Goal: Task Accomplishment & Management: Use online tool/utility

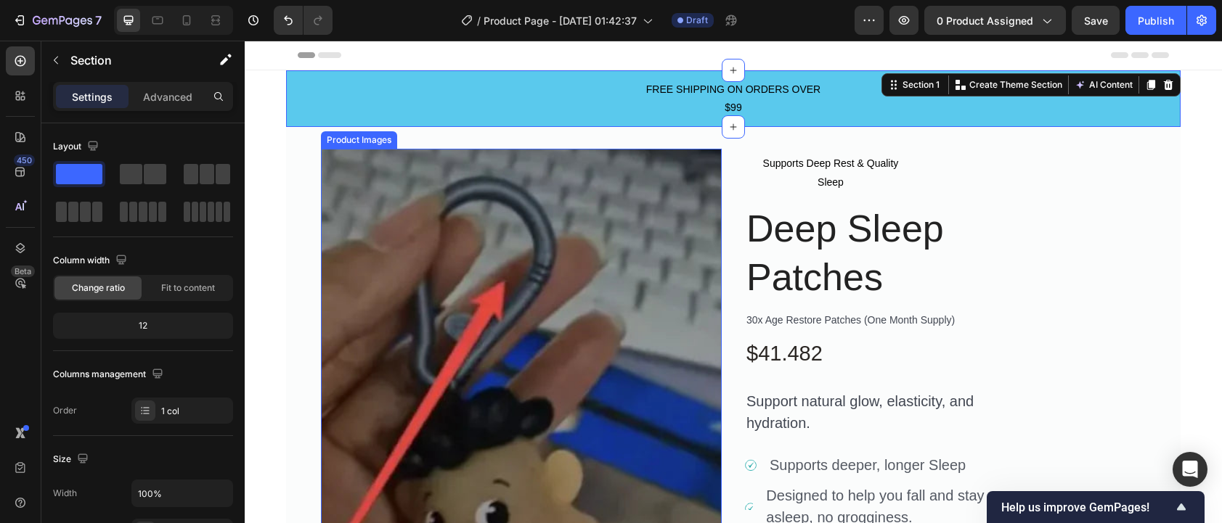
click at [635, 179] on img at bounding box center [521, 349] width 401 height 401
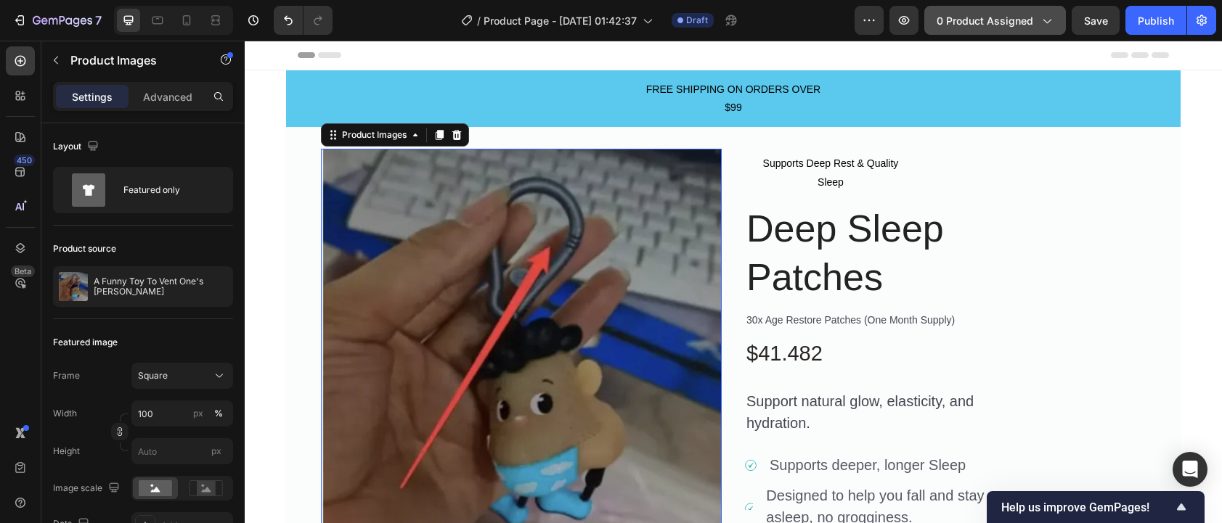
click at [1005, 17] on span "0 product assigned" at bounding box center [985, 20] width 97 height 15
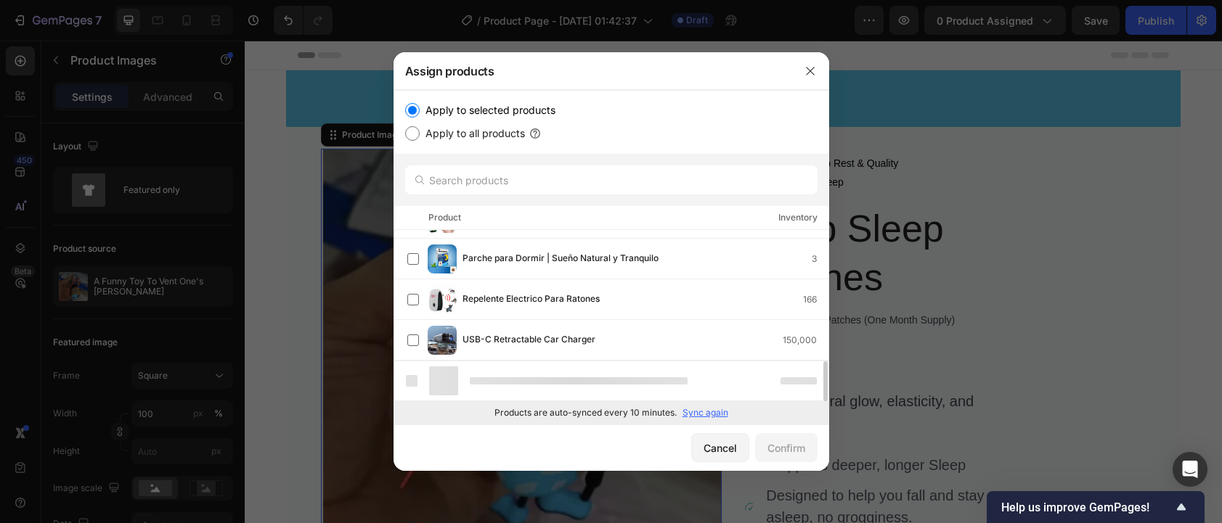
scroll to position [520, 0]
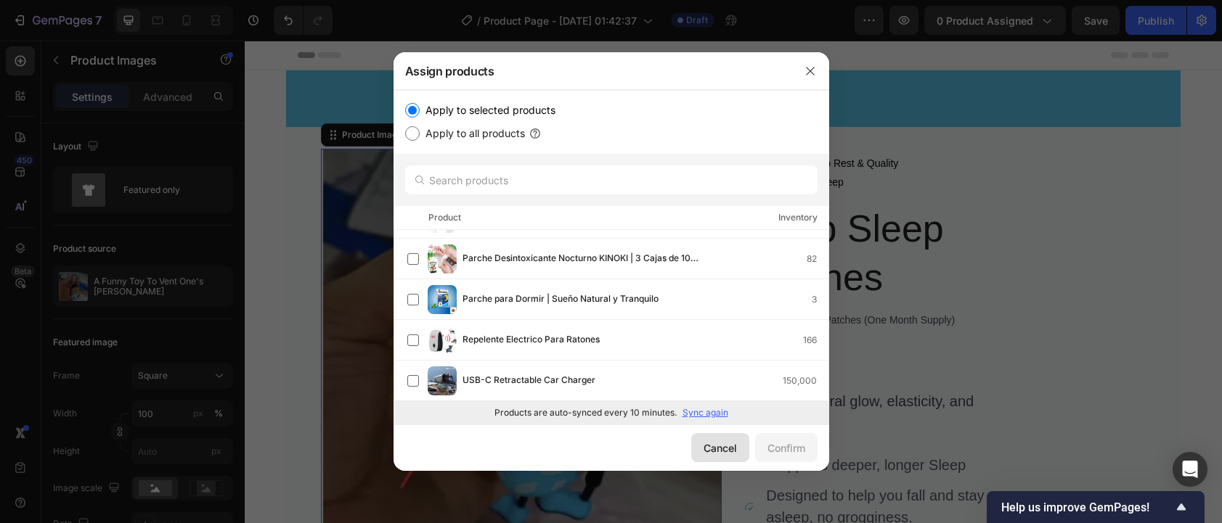
click at [714, 448] on div "Cancel" at bounding box center [720, 448] width 33 height 15
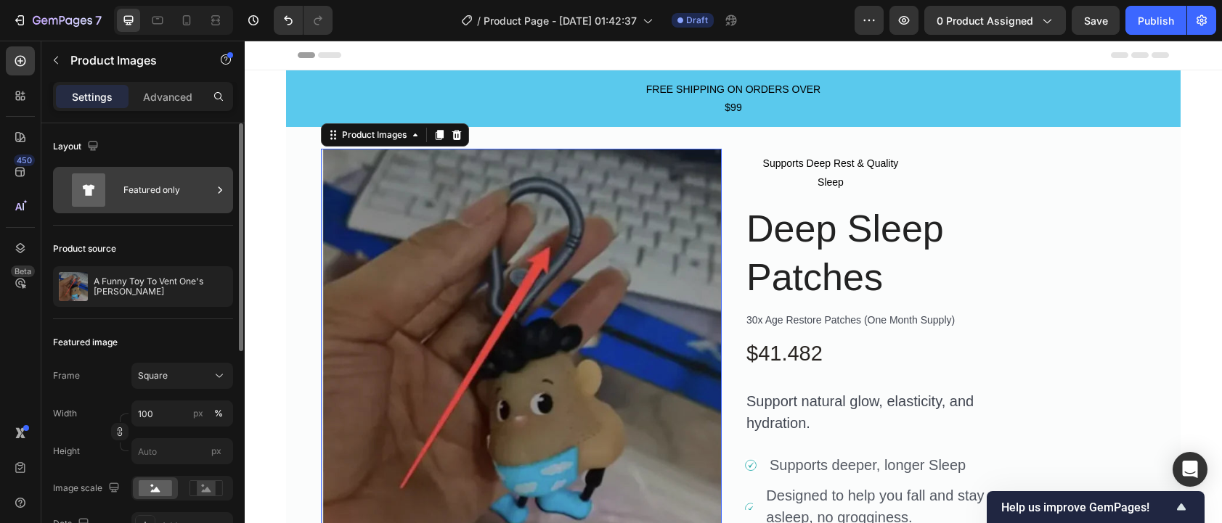
click at [174, 200] on div "Featured only" at bounding box center [167, 190] width 89 height 33
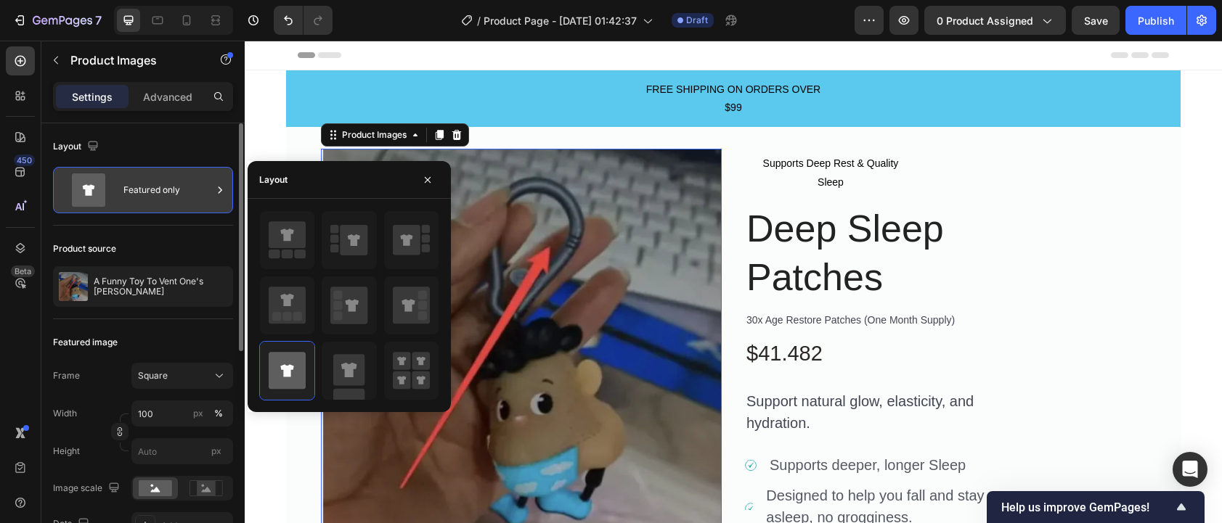
click at [174, 200] on div "Featured only" at bounding box center [167, 190] width 89 height 33
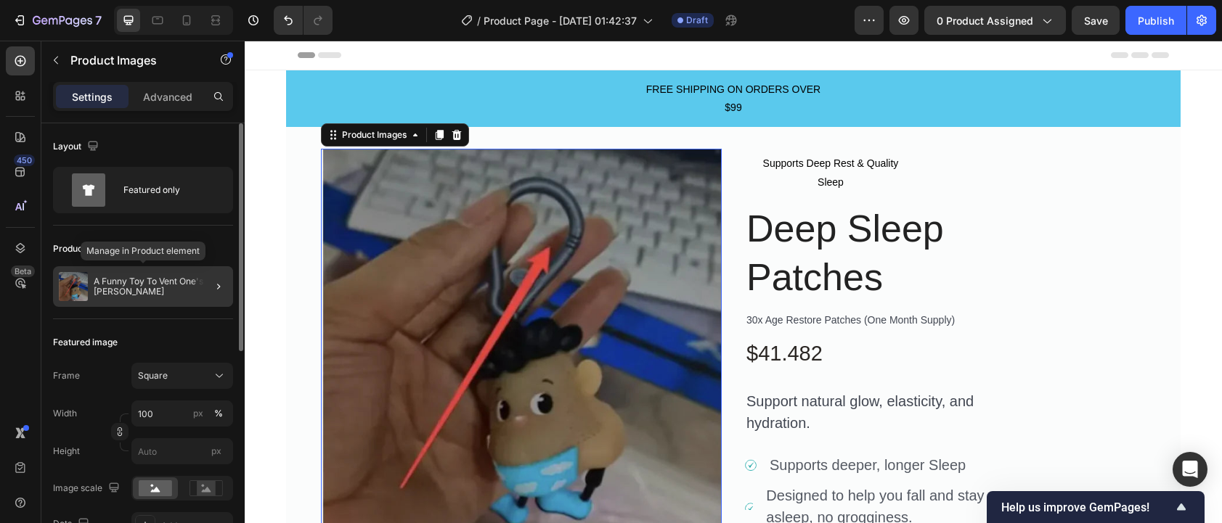
click at [165, 273] on div "A Funny Toy To Vent One's [PERSON_NAME]" at bounding box center [143, 286] width 180 height 41
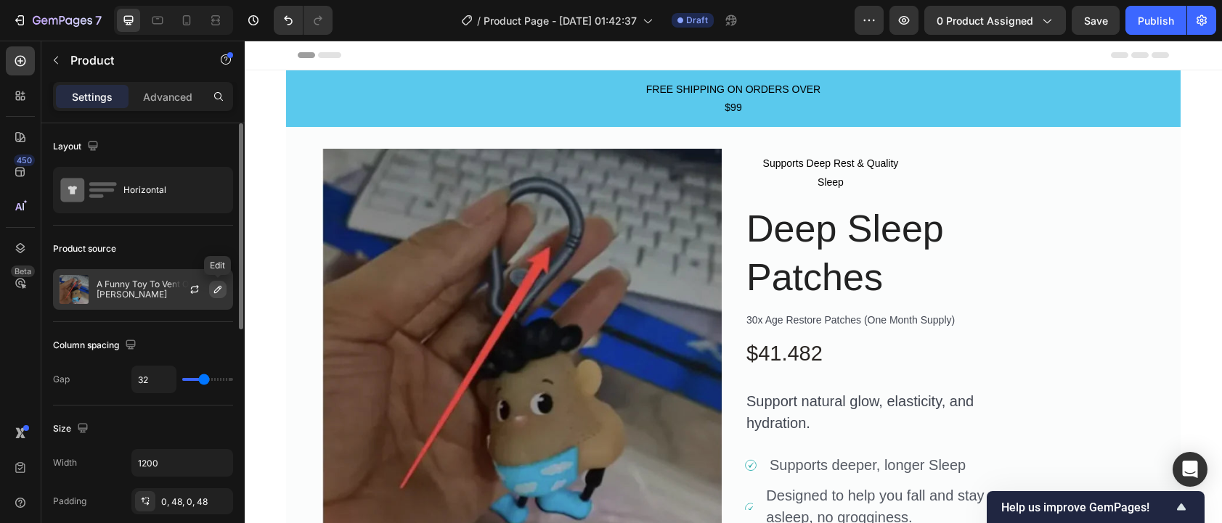
click at [216, 287] on icon "button" at bounding box center [218, 290] width 12 height 12
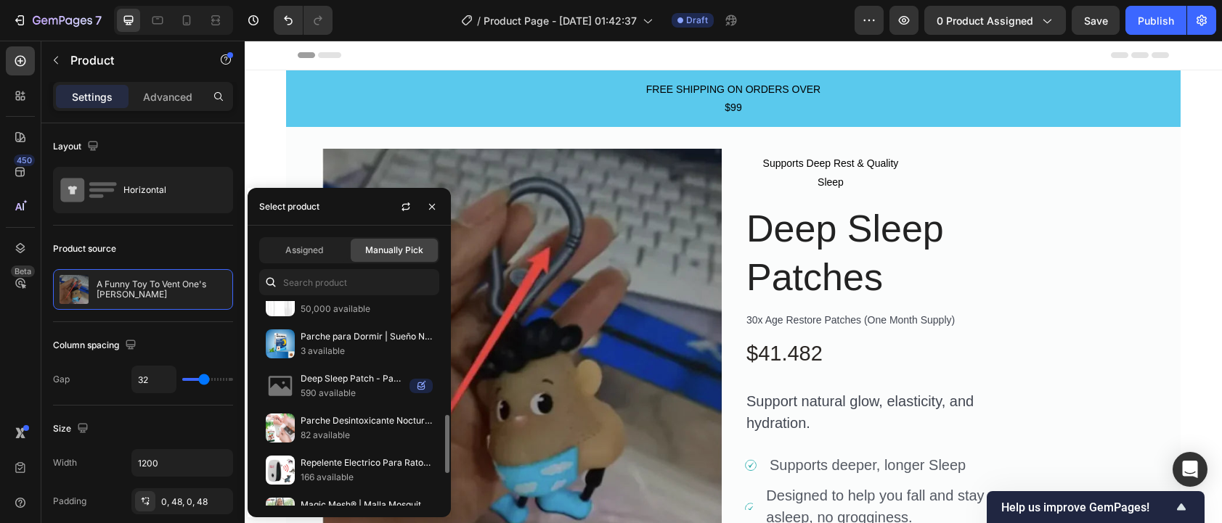
scroll to position [398, 0]
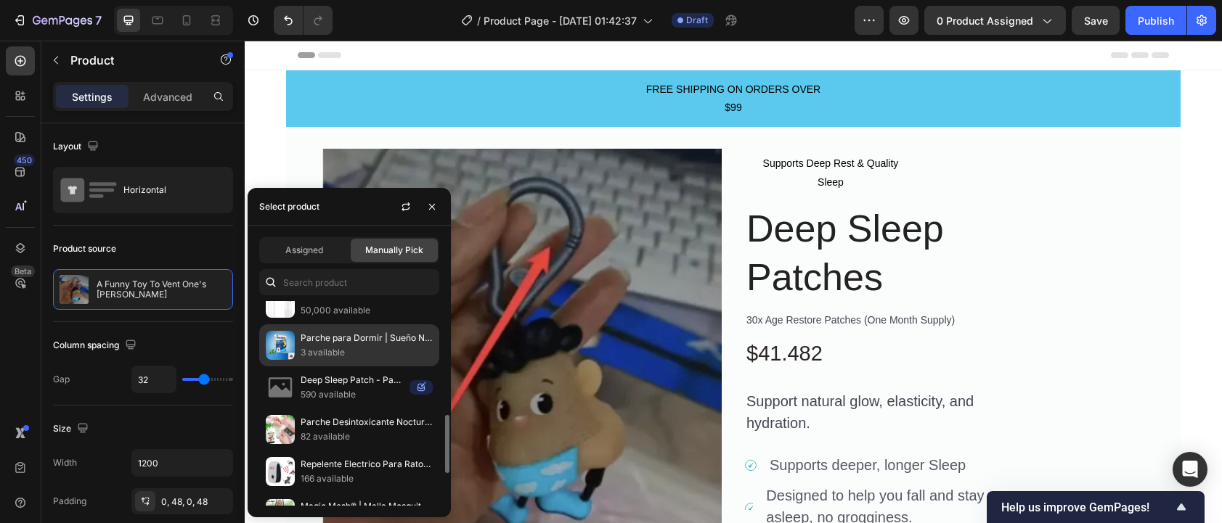
click at [372, 338] on p "Parche para Dormir | Sueño Natural y Tranquilo" at bounding box center [367, 338] width 132 height 15
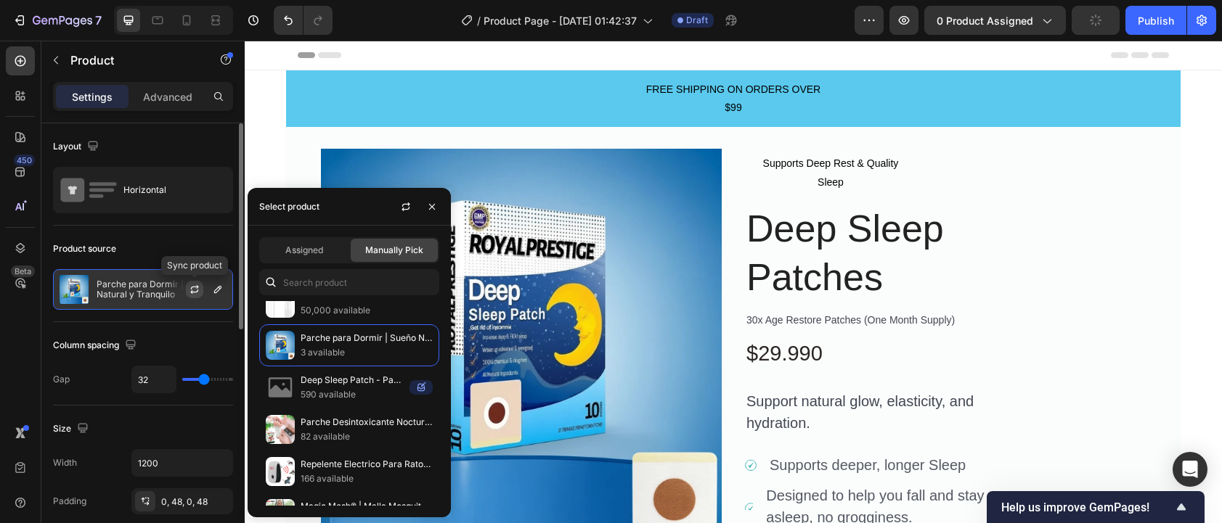
click at [192, 291] on icon "button" at bounding box center [194, 292] width 8 height 4
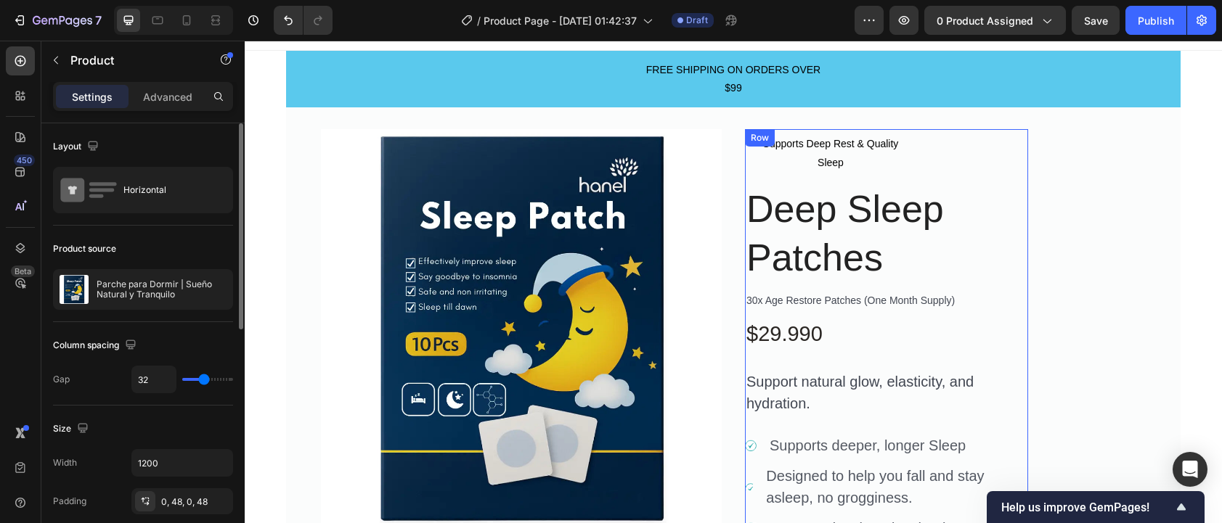
scroll to position [0, 0]
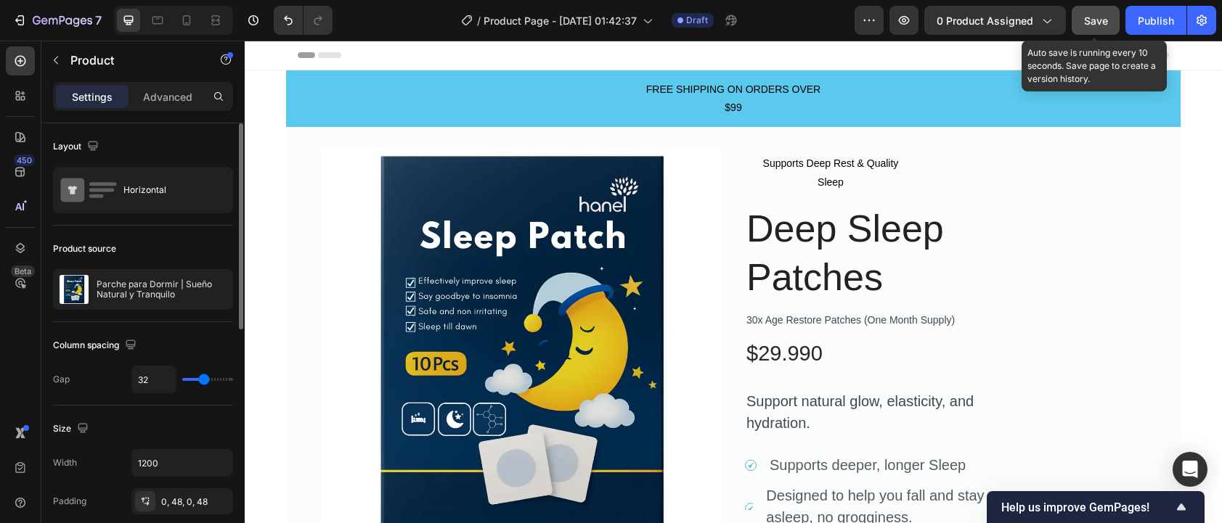
click at [1091, 29] on button "Save" at bounding box center [1096, 20] width 48 height 29
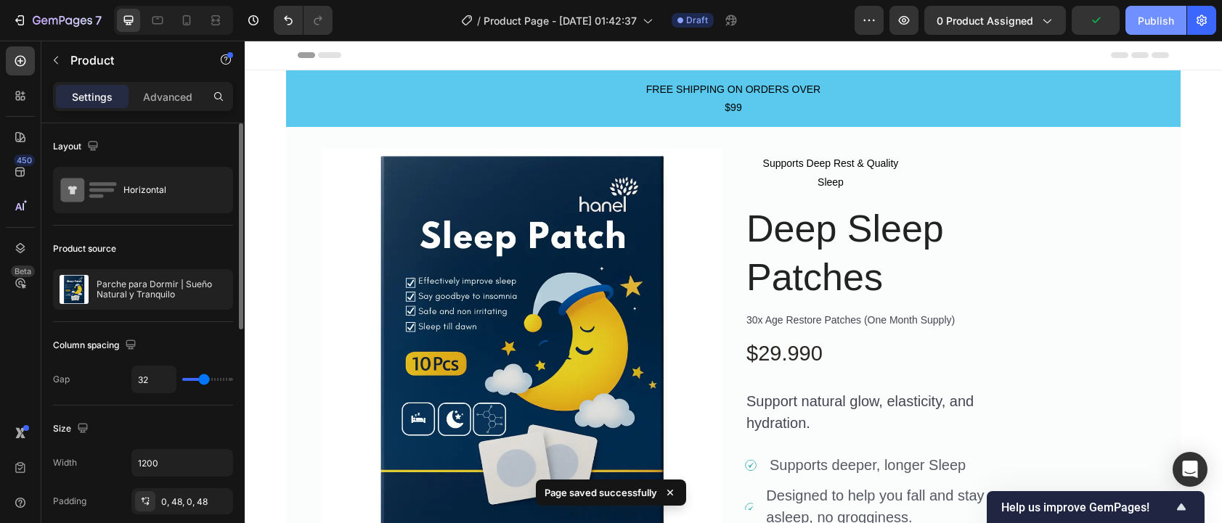
click at [1167, 25] on div "Publish" at bounding box center [1156, 20] width 36 height 15
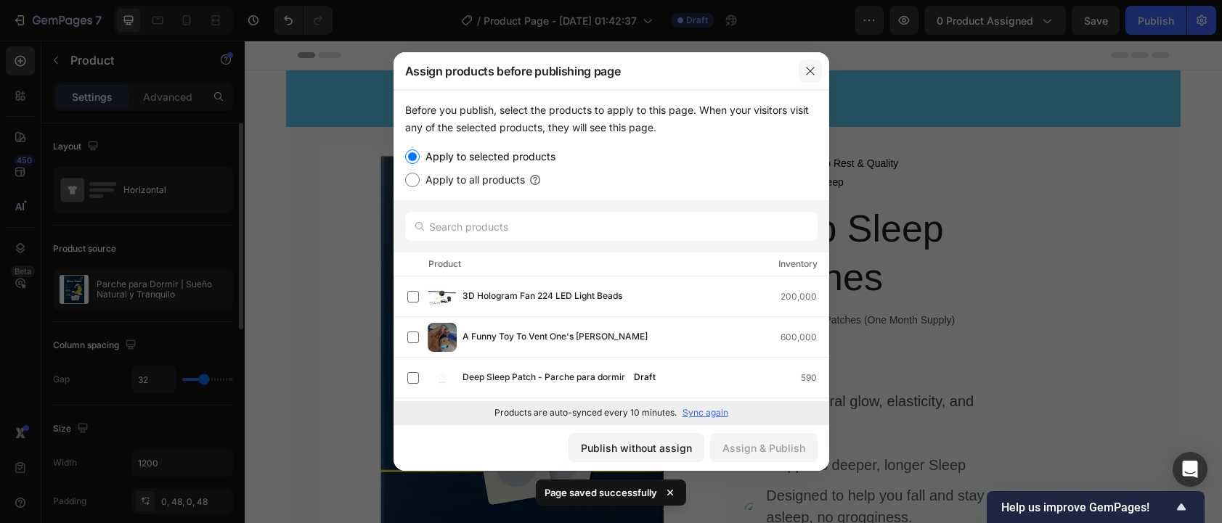
click at [809, 76] on icon "button" at bounding box center [810, 71] width 12 height 12
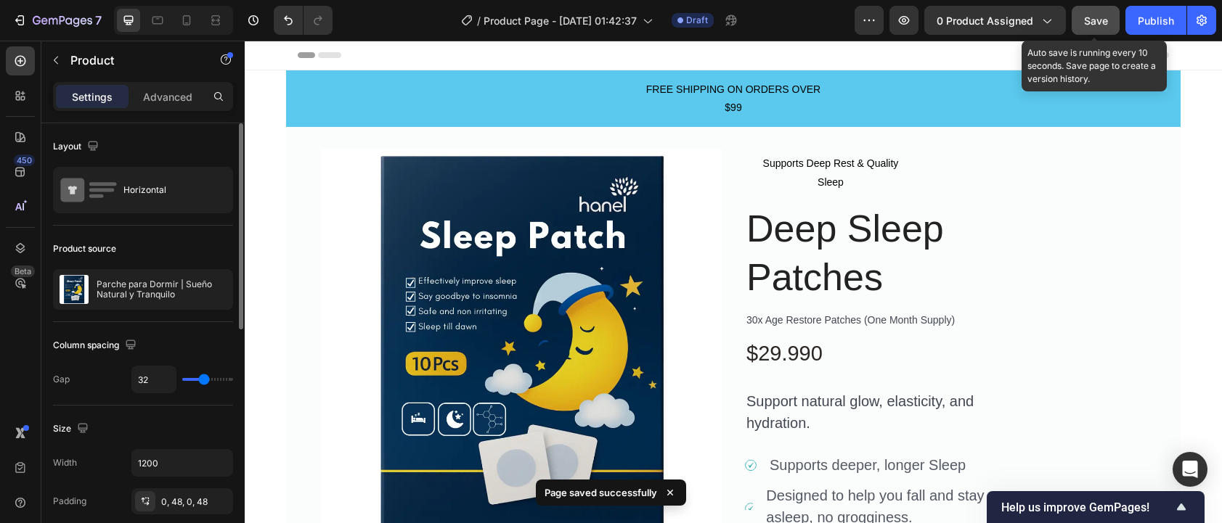
click at [1098, 25] on span "Save" at bounding box center [1096, 21] width 24 height 12
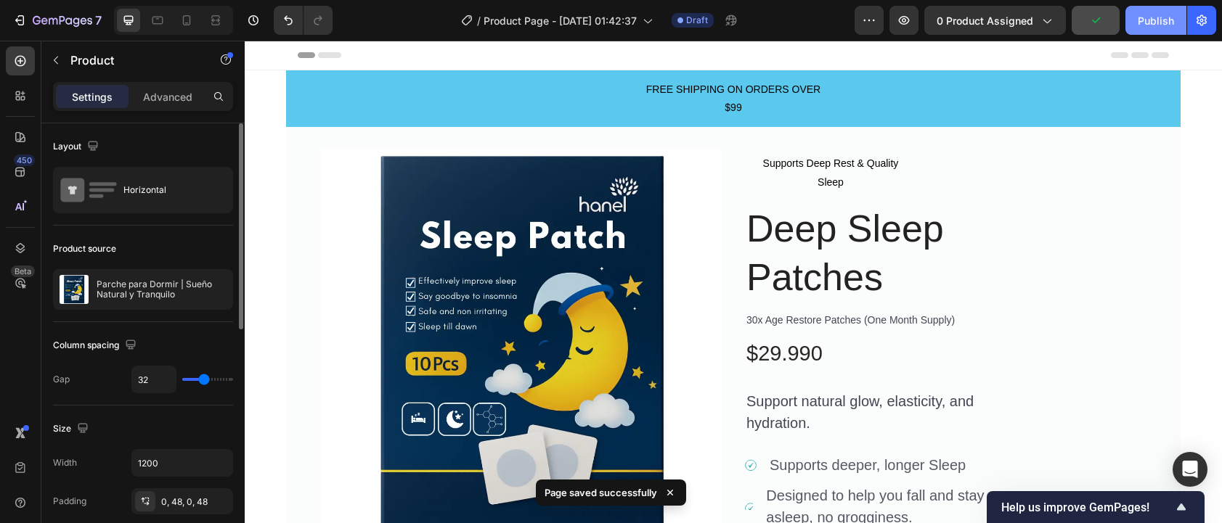
click at [1170, 17] on div "Publish" at bounding box center [1156, 20] width 36 height 15
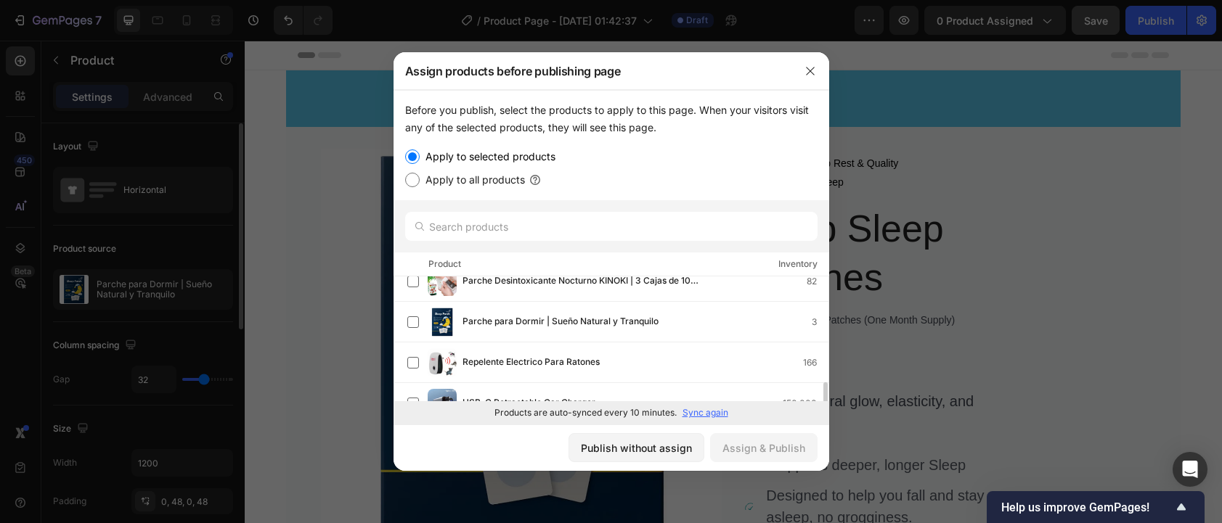
scroll to position [543, 0]
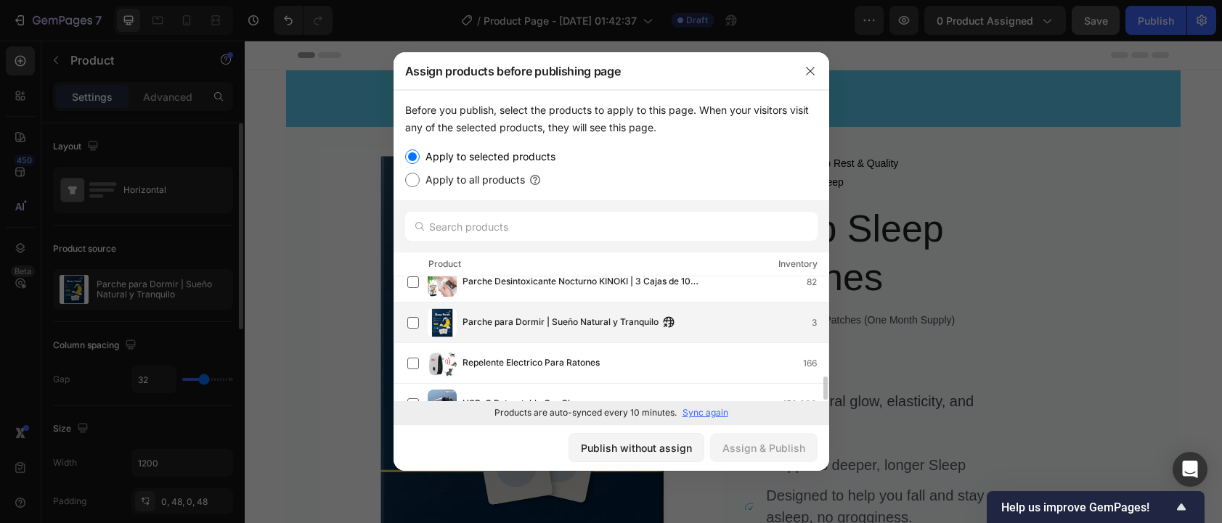
click at [484, 330] on span "Parche para Dormir | Sueño Natural y Tranquilo" at bounding box center [560, 323] width 196 height 16
click at [746, 444] on div "Assign & Publish" at bounding box center [763, 448] width 83 height 15
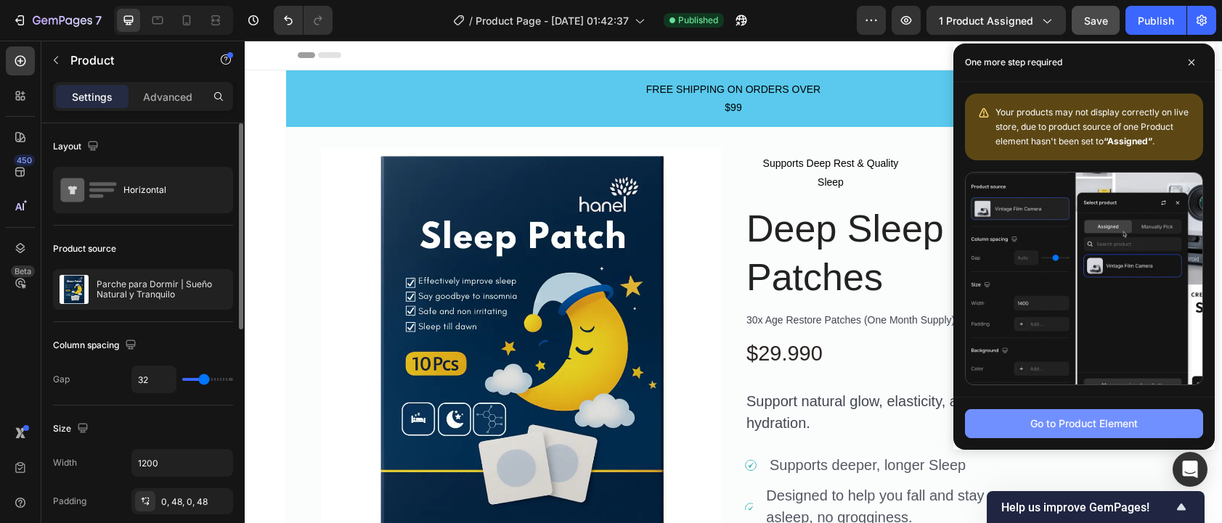
click at [1056, 423] on div "Go to Product Element" at bounding box center [1083, 423] width 107 height 15
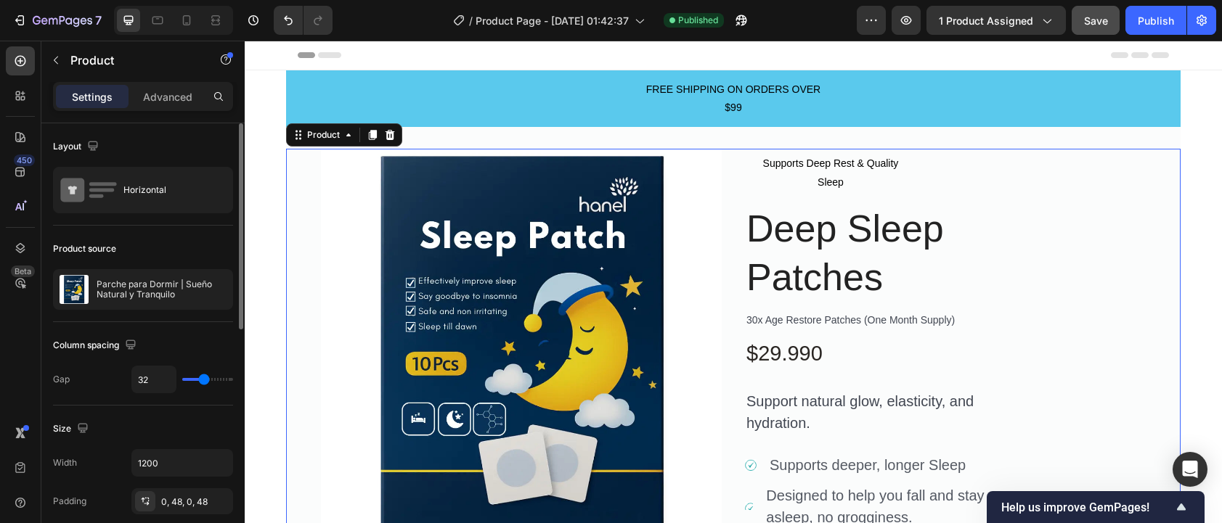
scroll to position [57, 0]
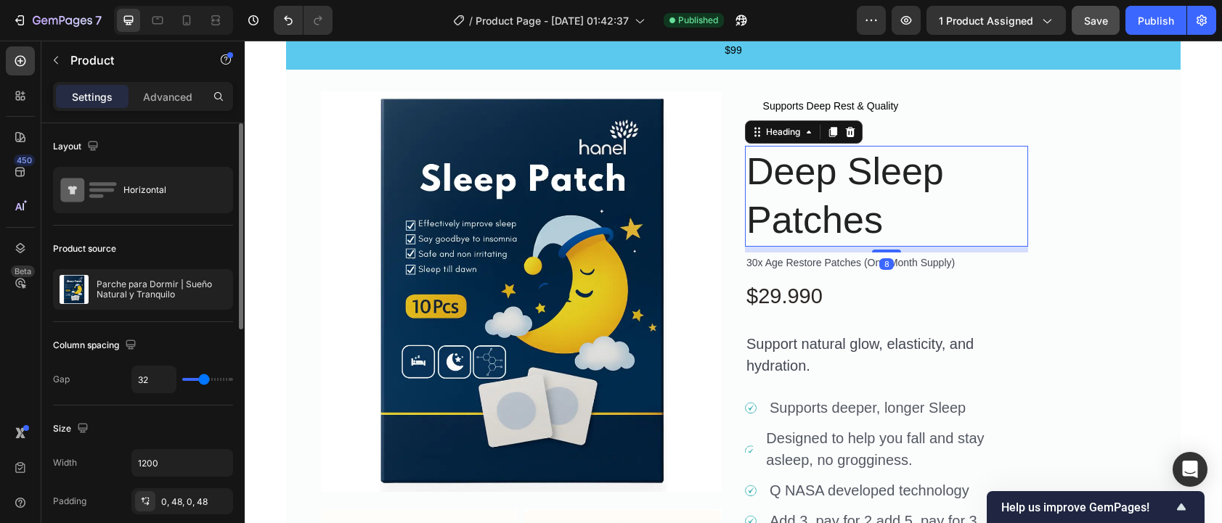
click at [841, 216] on h2 "Deep Sleep Patches" at bounding box center [886, 196] width 283 height 101
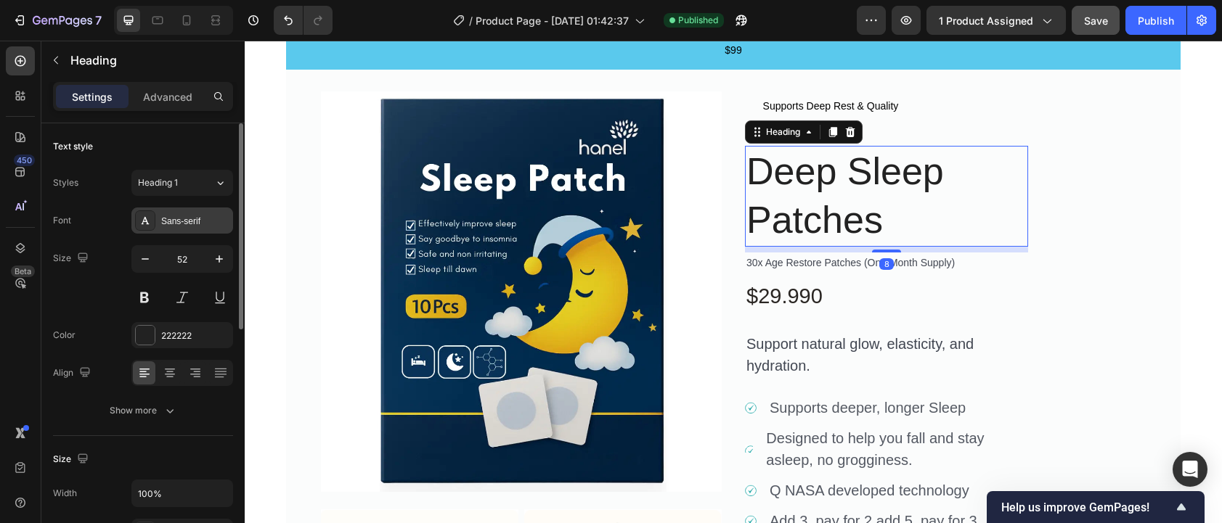
click at [189, 223] on div "Sans-serif" at bounding box center [195, 221] width 68 height 13
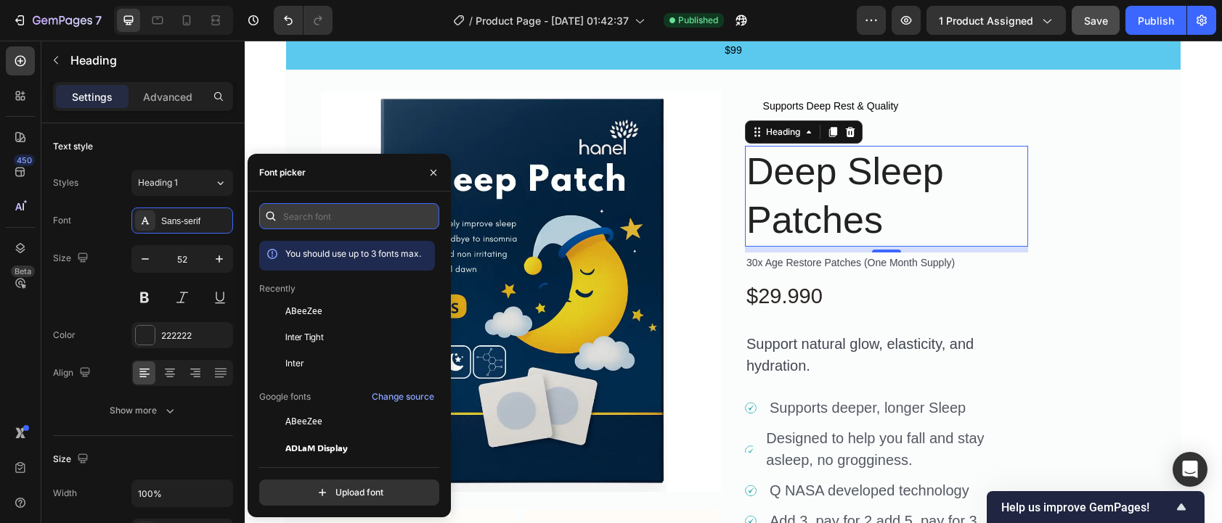
click at [349, 215] on input "text" at bounding box center [349, 216] width 180 height 26
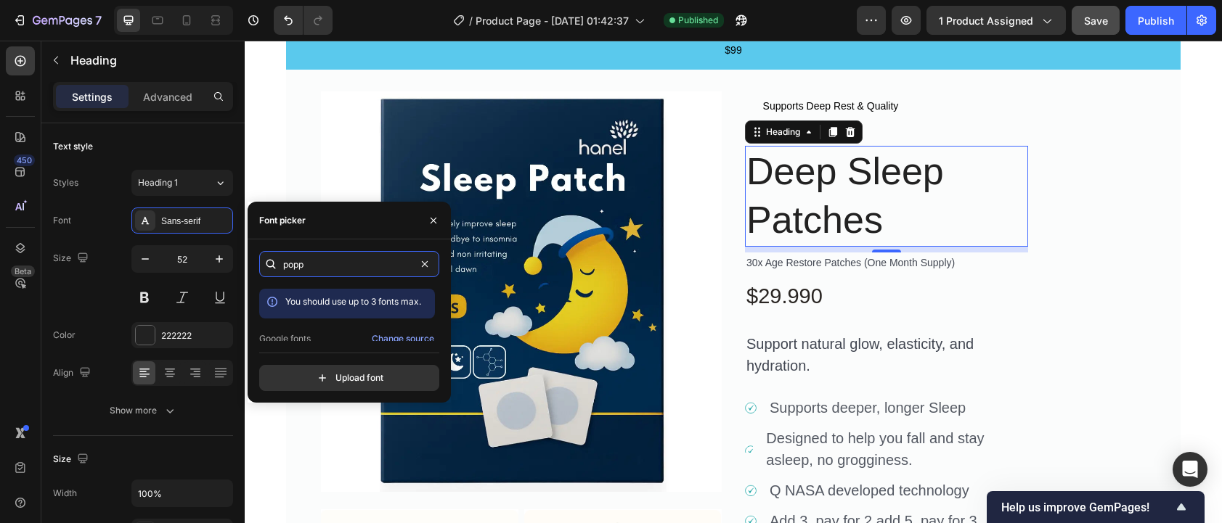
scroll to position [36, 0]
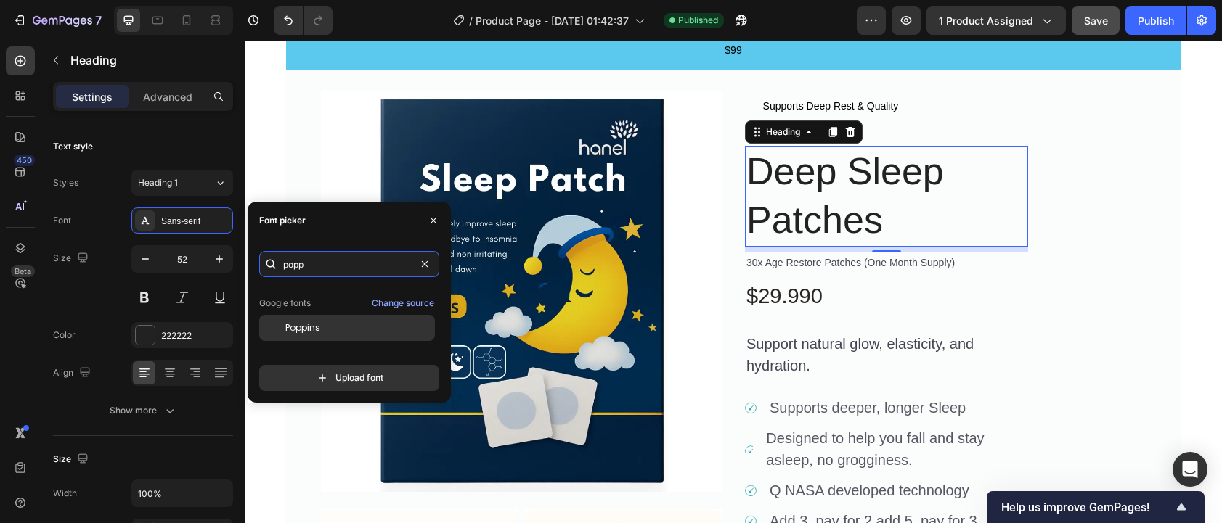
type input "popp"
click at [319, 327] on span "Poppins" at bounding box center [302, 328] width 35 height 13
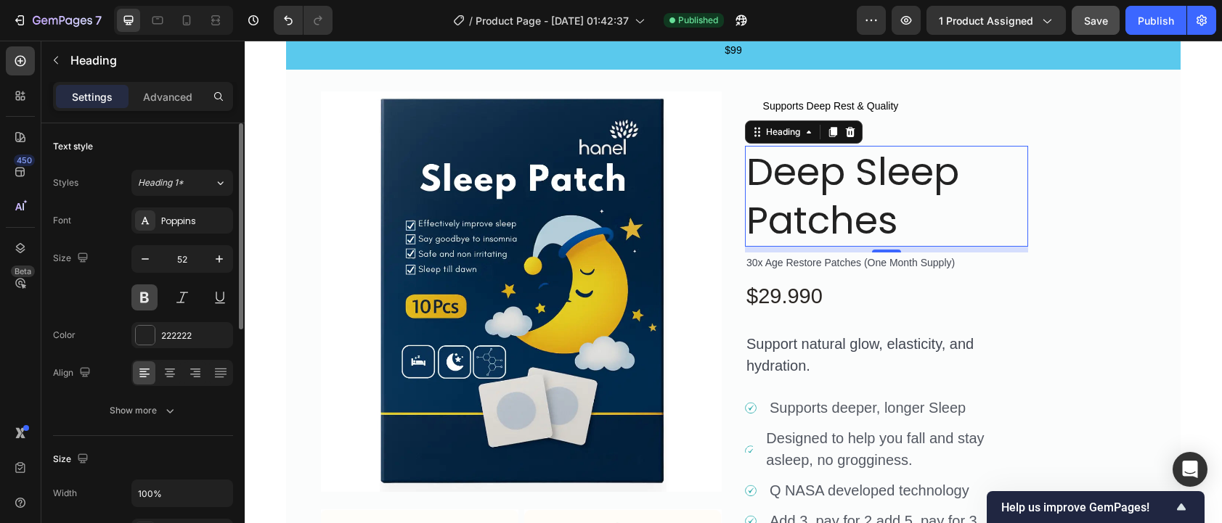
click at [142, 303] on button at bounding box center [144, 298] width 26 height 26
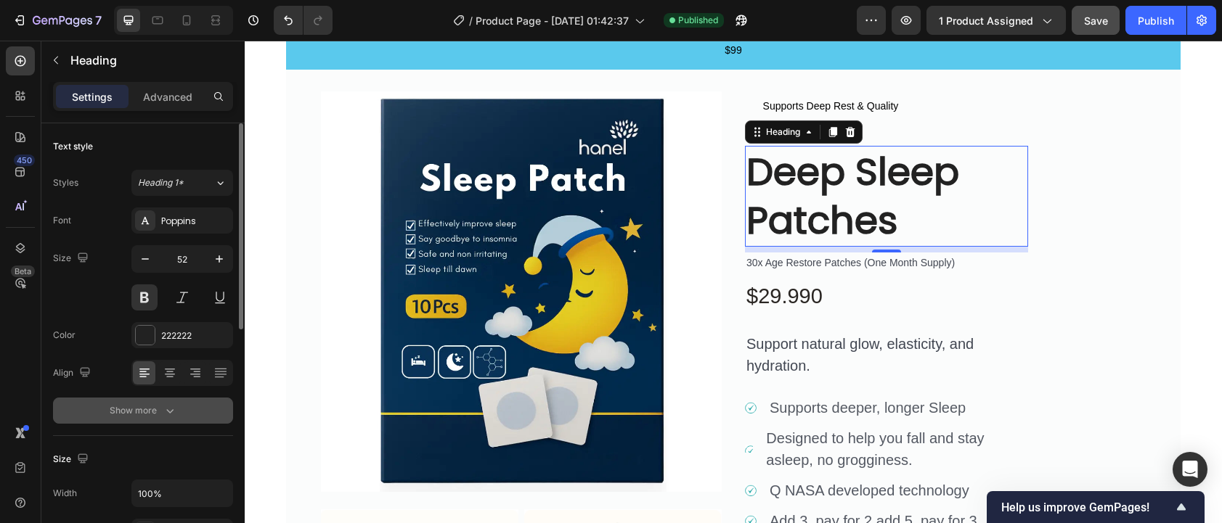
click at [179, 402] on button "Show more" at bounding box center [143, 411] width 180 height 26
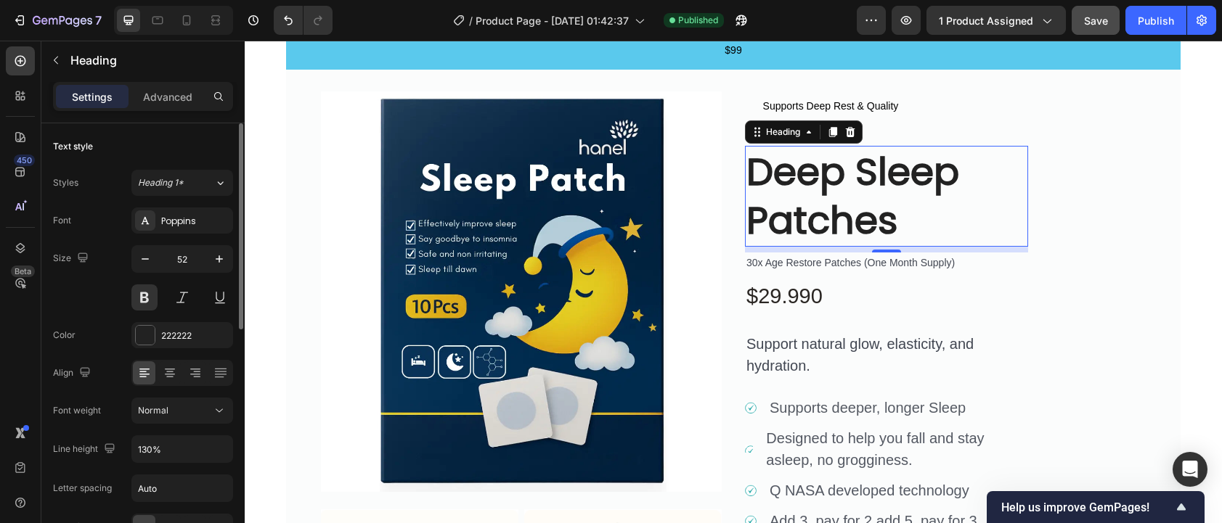
scroll to position [65, 0]
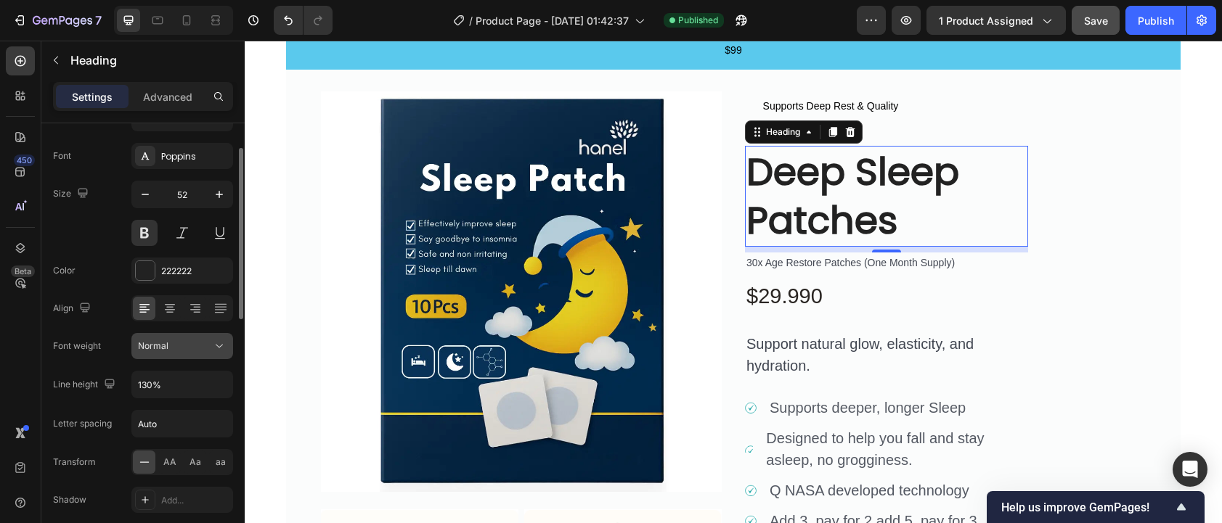
click at [216, 342] on icon at bounding box center [219, 346] width 15 height 15
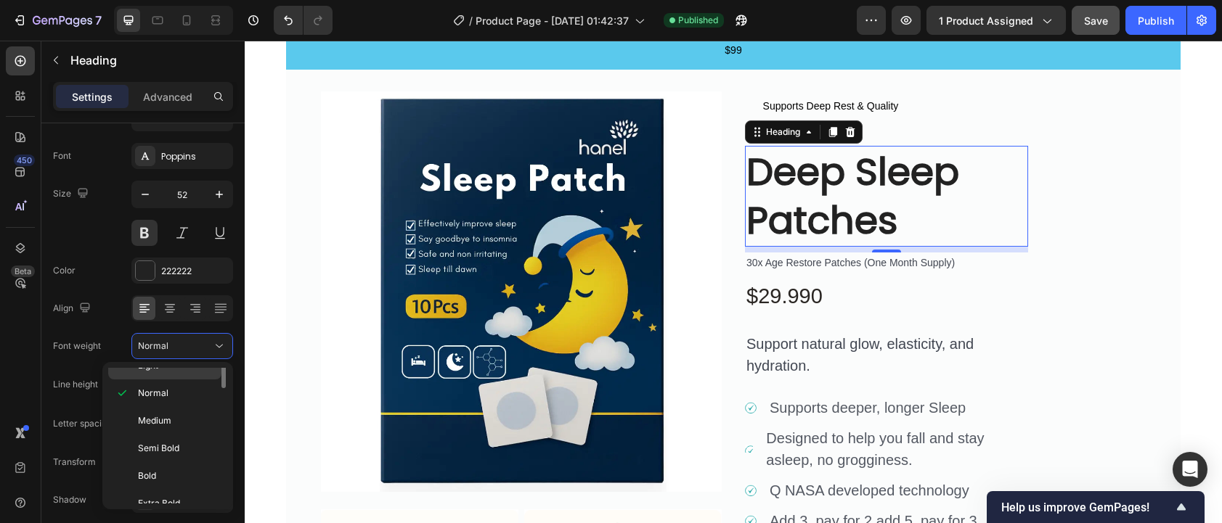
scroll to position [74, 0]
click at [168, 446] on span "Semi Bold" at bounding box center [158, 445] width 41 height 13
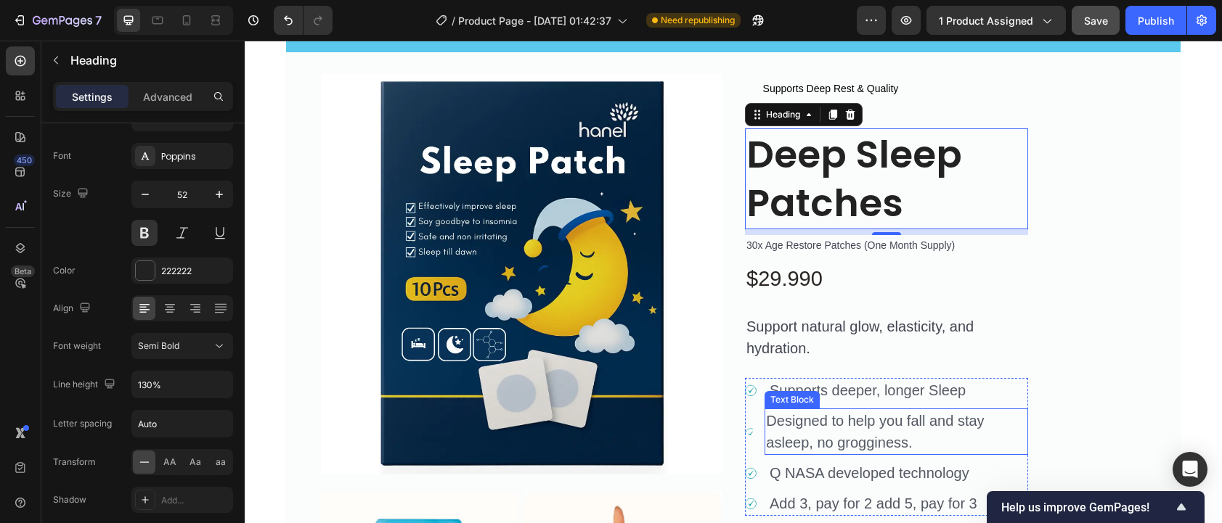
scroll to position [76, 0]
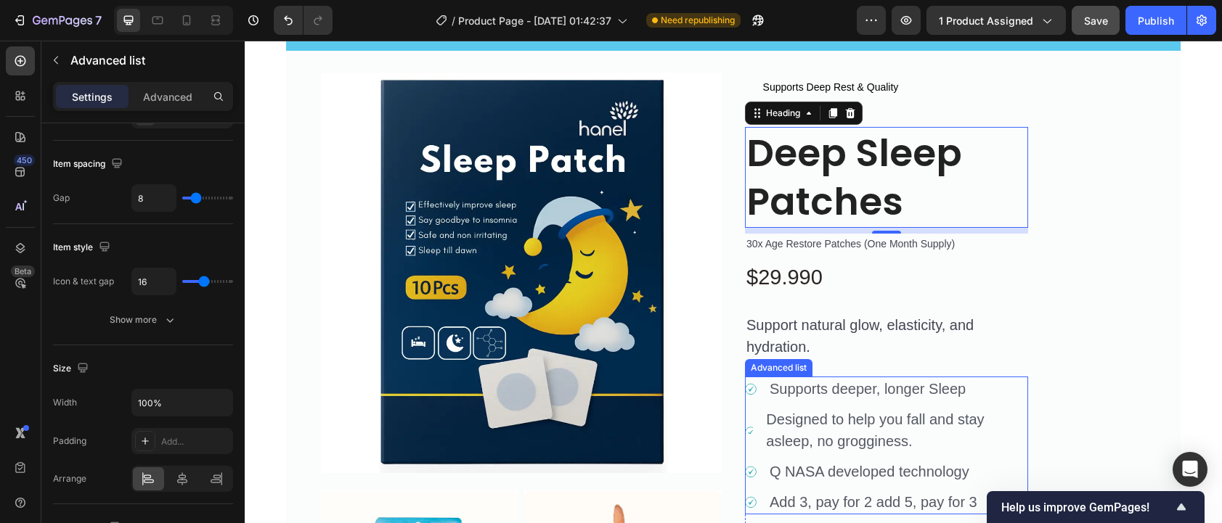
click at [746, 396] on li "Icon Supports deeper, longer Sleep Text Block" at bounding box center [886, 389] width 283 height 25
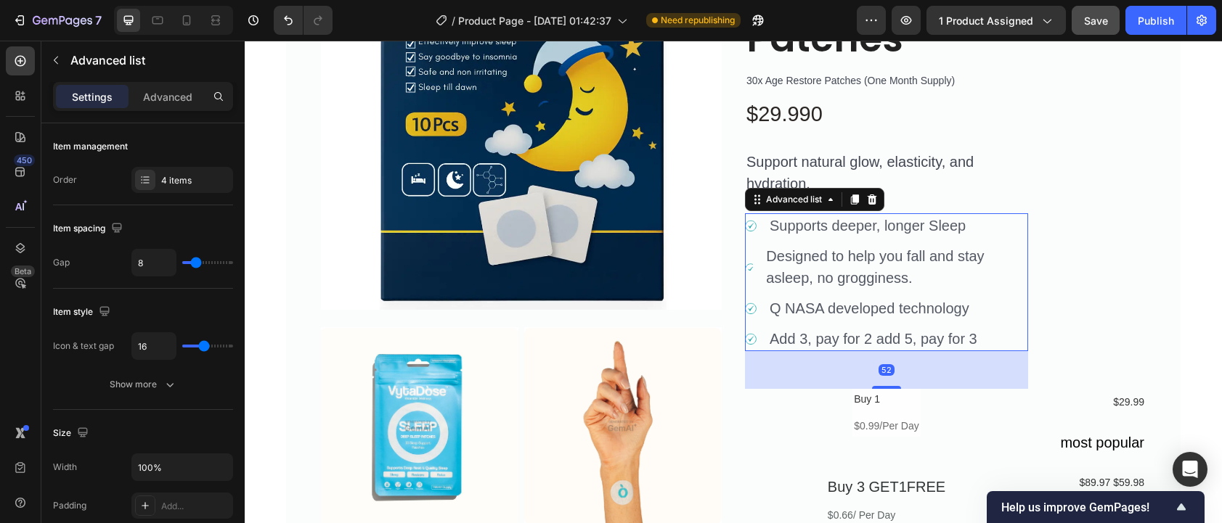
scroll to position [335, 0]
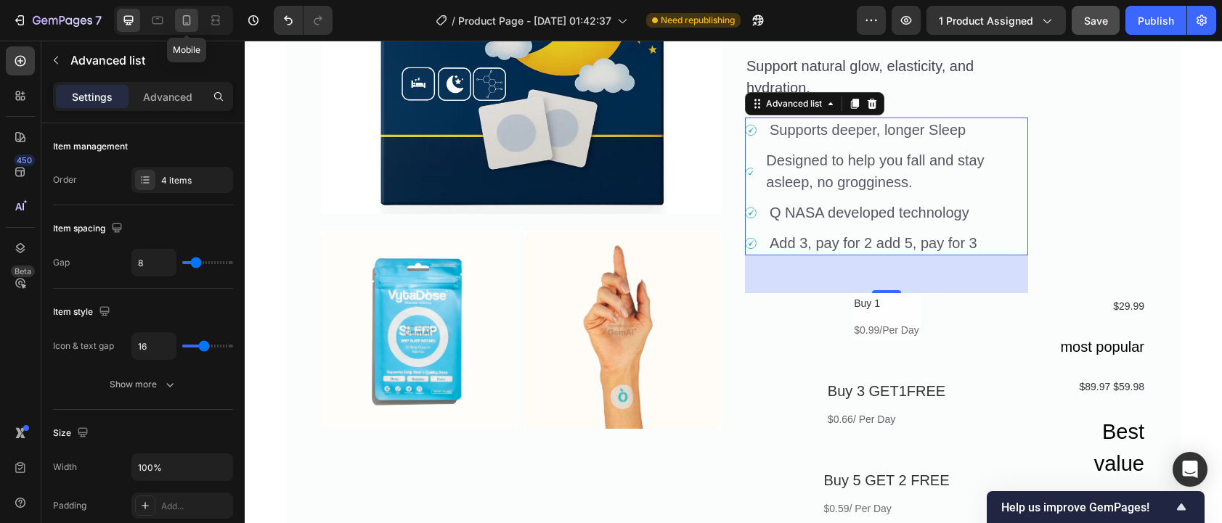
click at [184, 26] on icon at bounding box center [186, 20] width 15 height 15
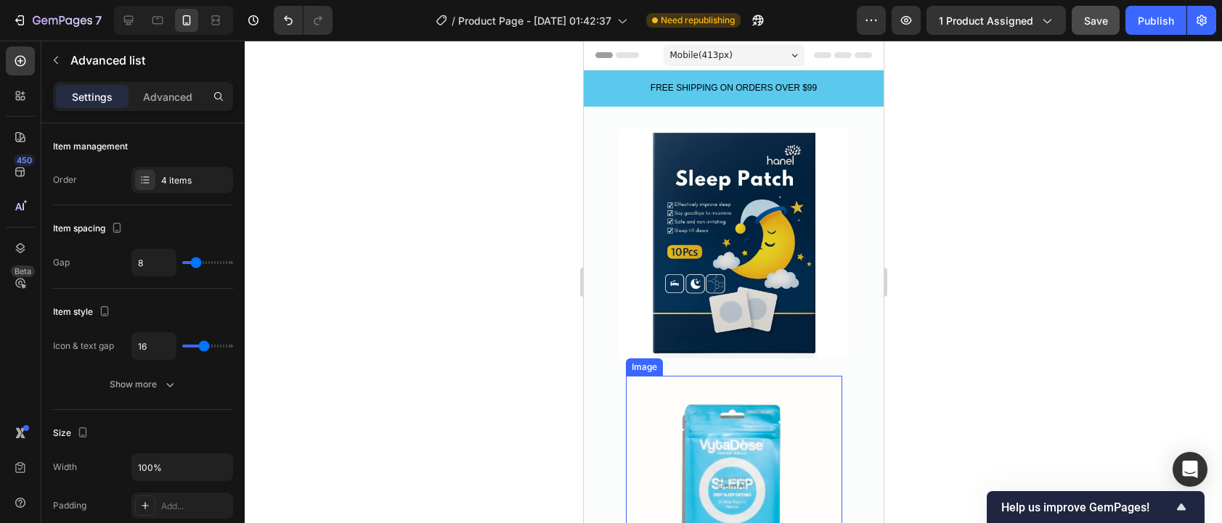
click at [708, 407] on img at bounding box center [733, 484] width 216 height 216
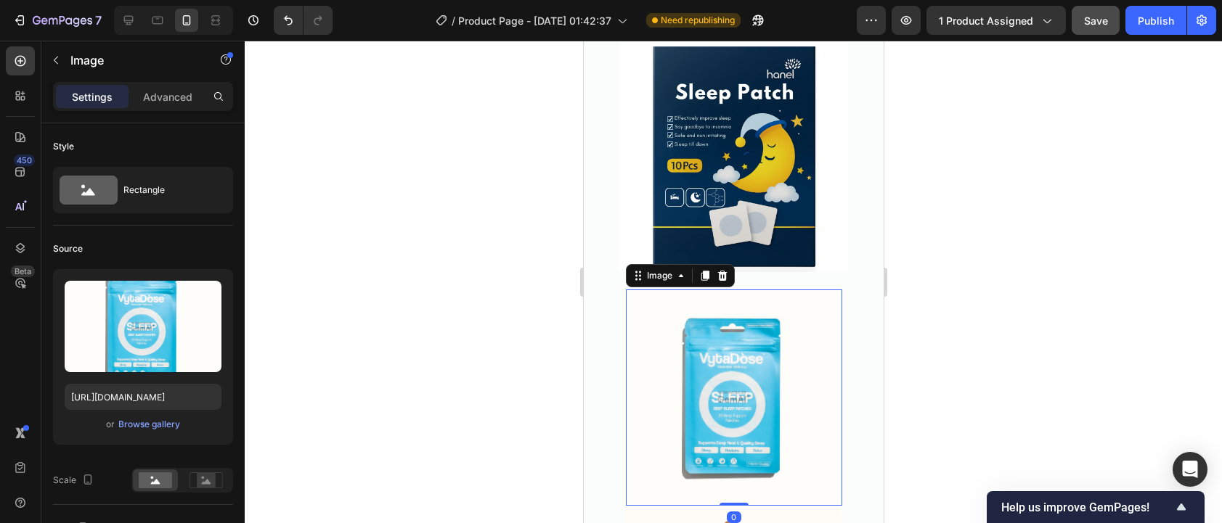
scroll to position [159, 0]
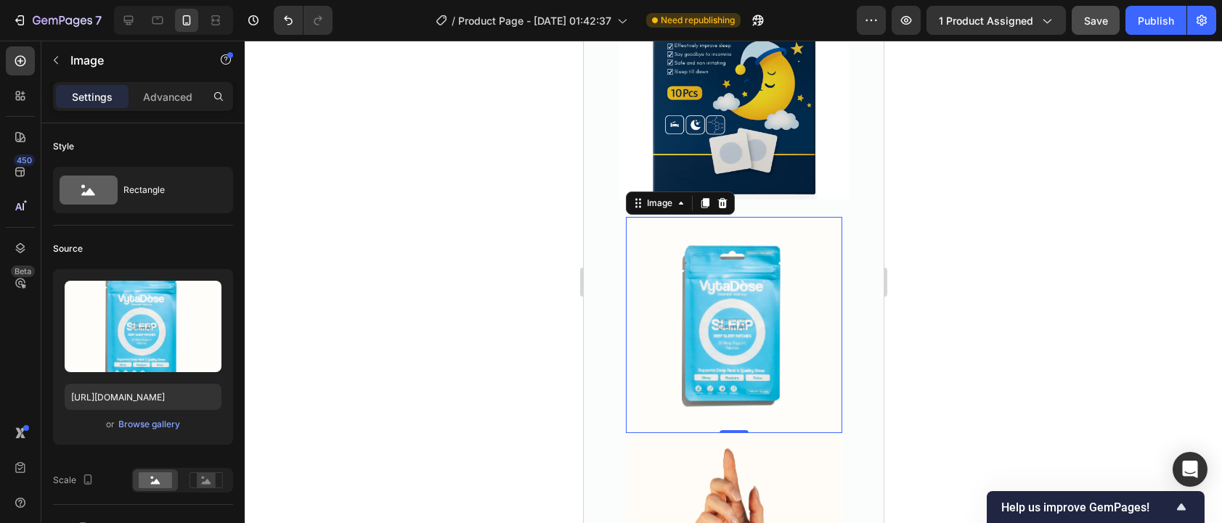
click at [728, 316] on img at bounding box center [733, 325] width 216 height 216
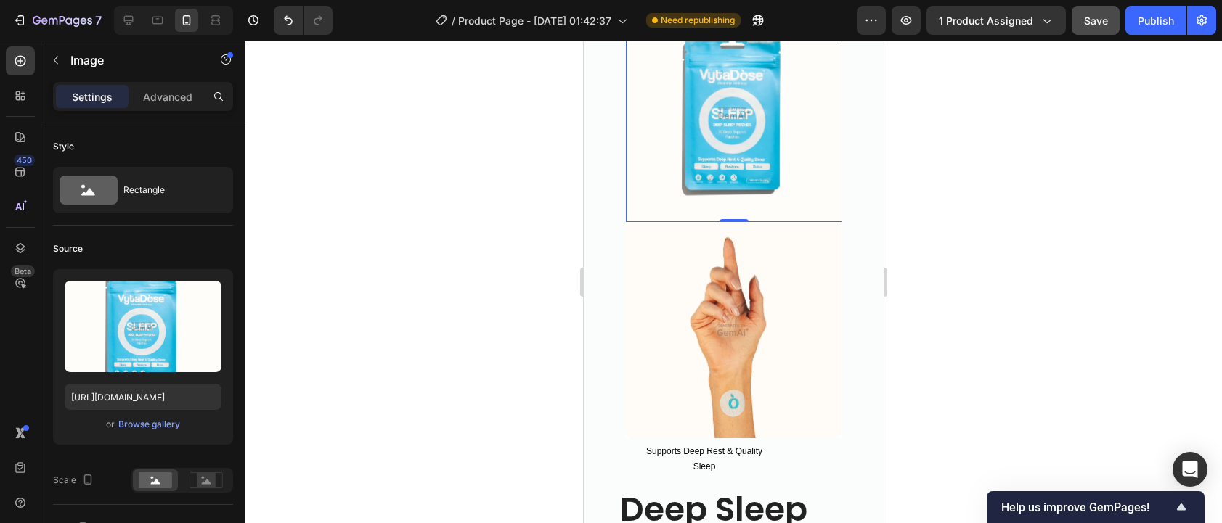
scroll to position [0, 0]
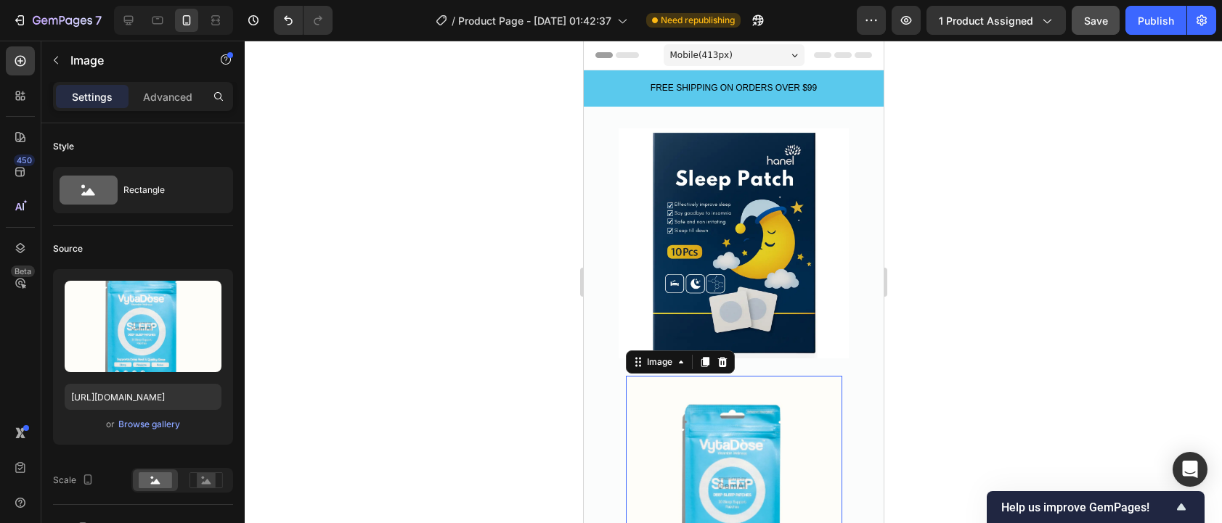
click at [772, 413] on img at bounding box center [733, 484] width 216 height 216
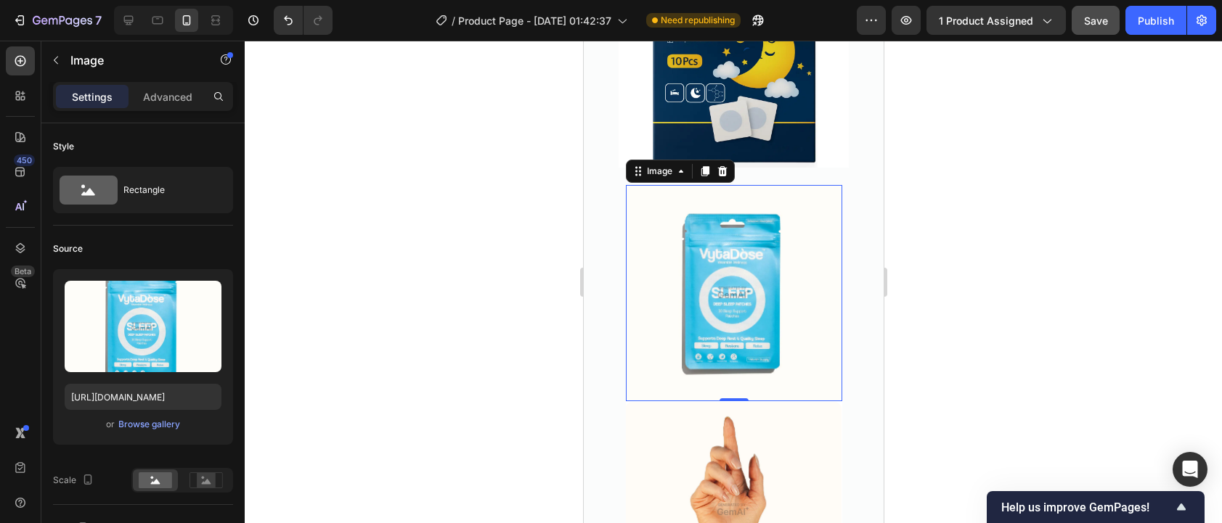
scroll to position [330, 0]
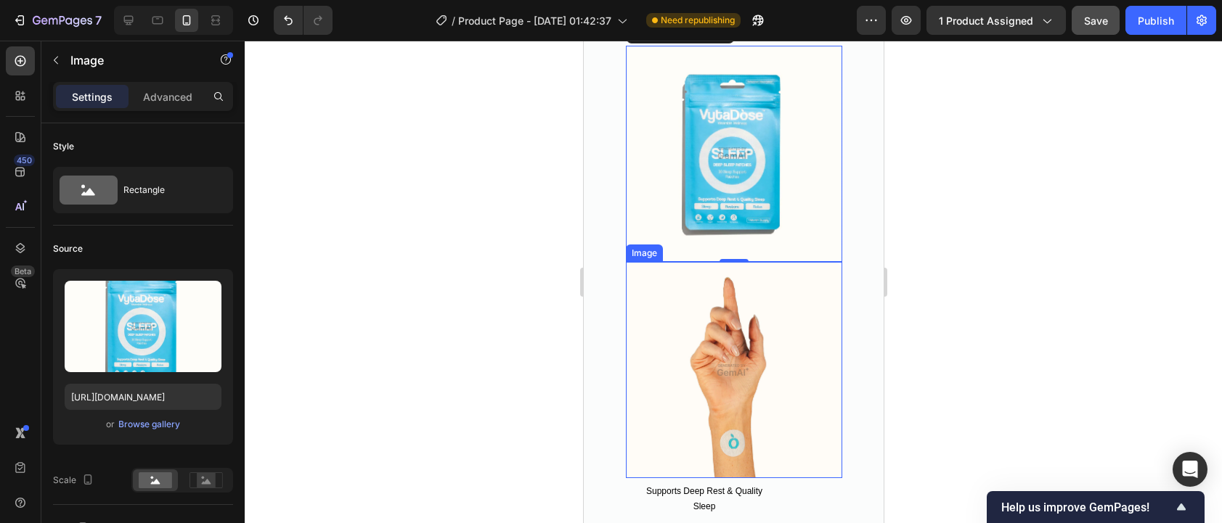
click at [790, 404] on img at bounding box center [733, 370] width 216 height 216
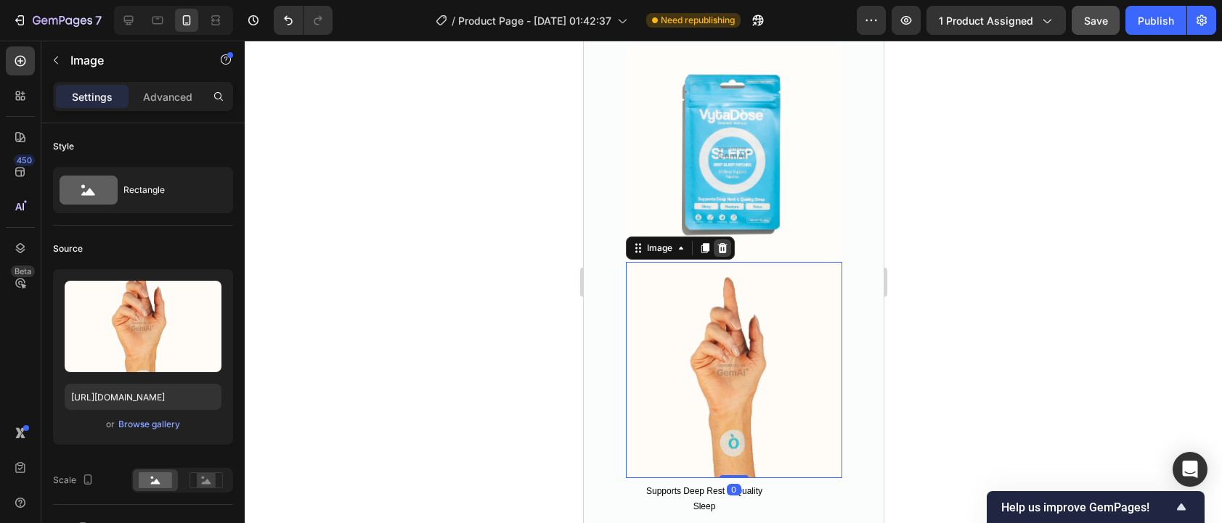
click at [718, 242] on icon at bounding box center [721, 247] width 9 height 10
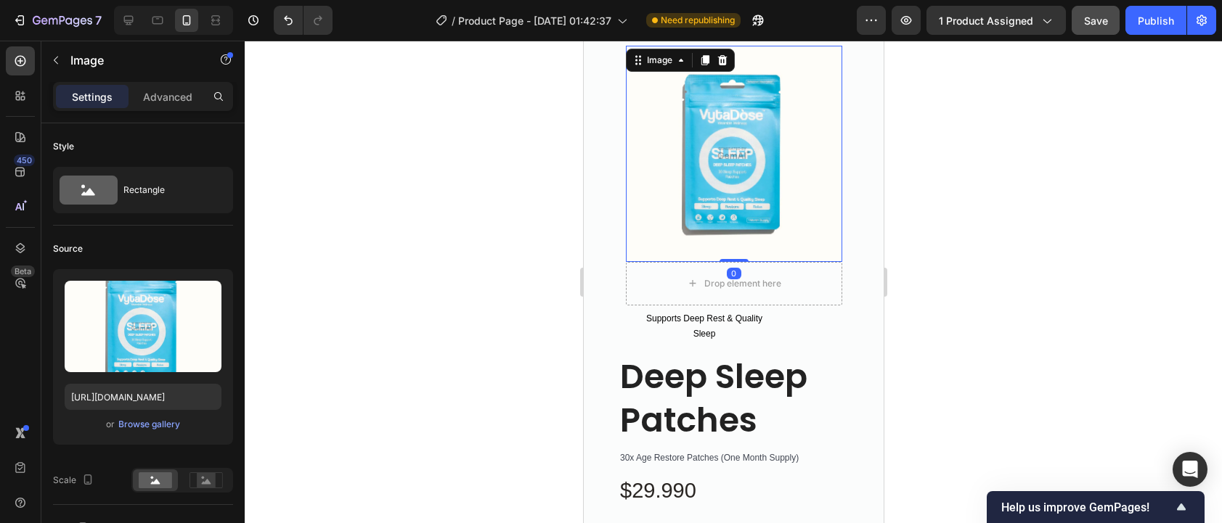
click at [751, 178] on img at bounding box center [733, 154] width 216 height 216
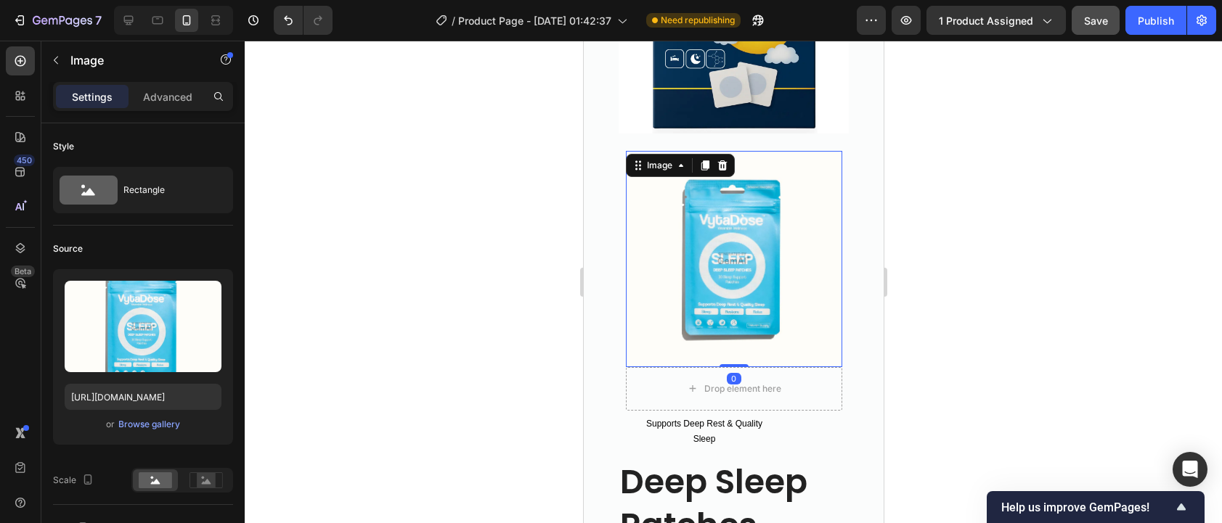
scroll to position [180, 0]
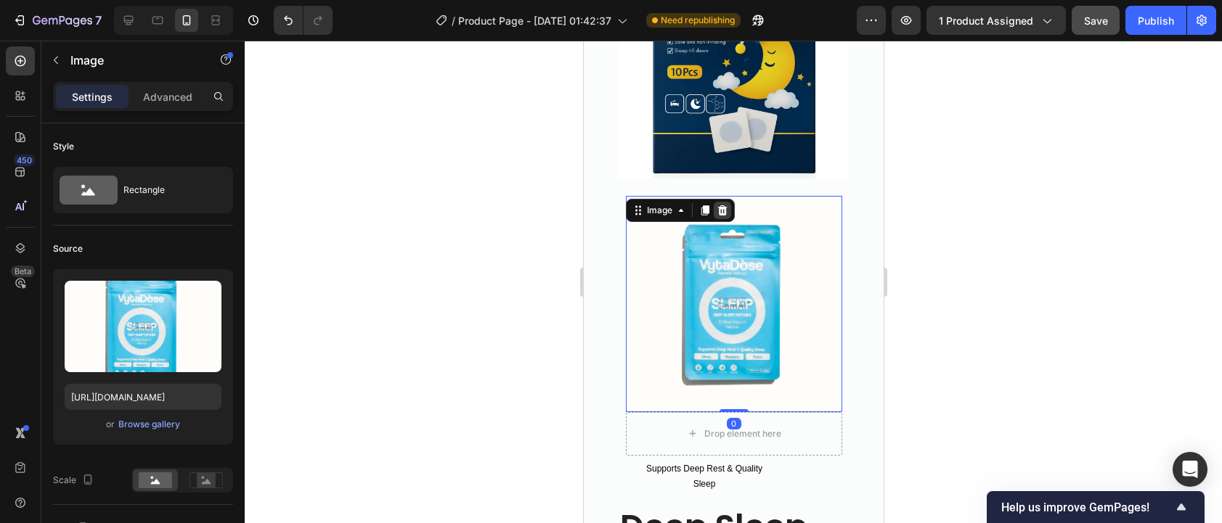
click at [718, 205] on icon at bounding box center [721, 210] width 9 height 10
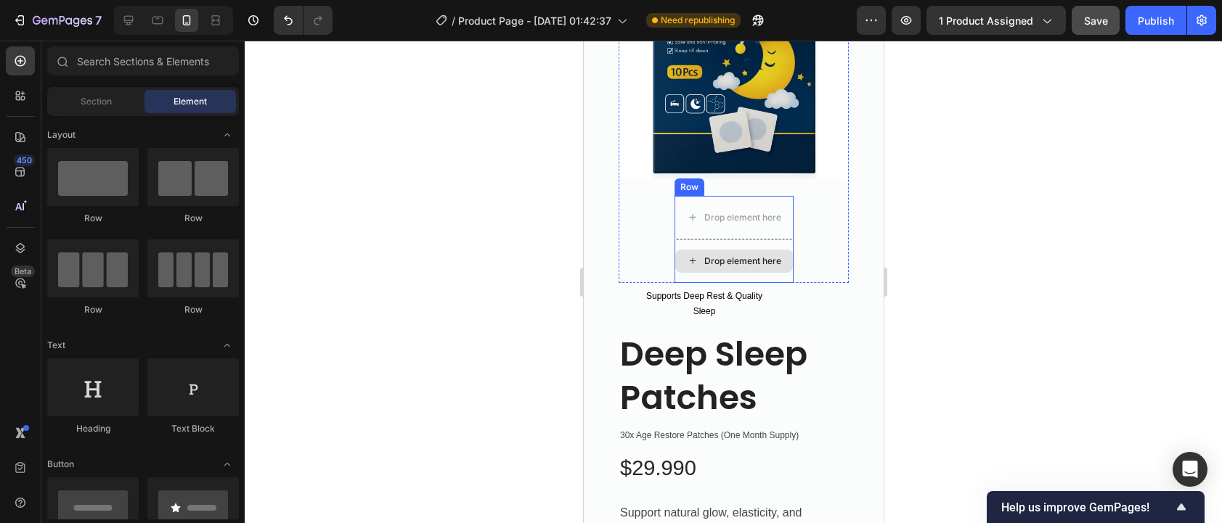
click at [767, 259] on div "Drop element here" at bounding box center [733, 261] width 118 height 23
click at [653, 252] on div "Product Images Drop element here Drop element here Row" at bounding box center [733, 115] width 230 height 335
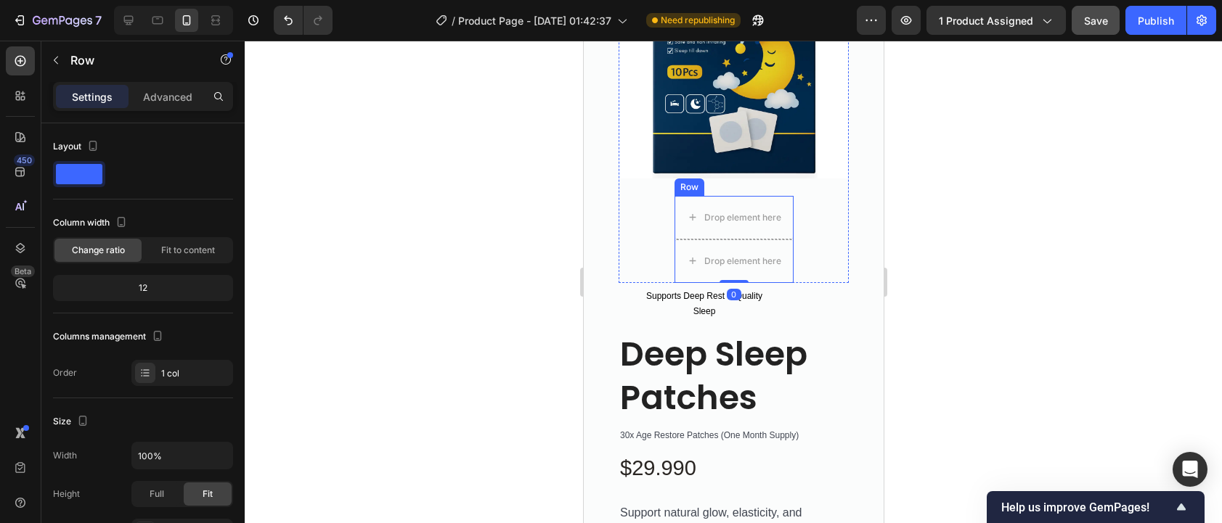
click at [682, 179] on div "Row" at bounding box center [689, 187] width 30 height 17
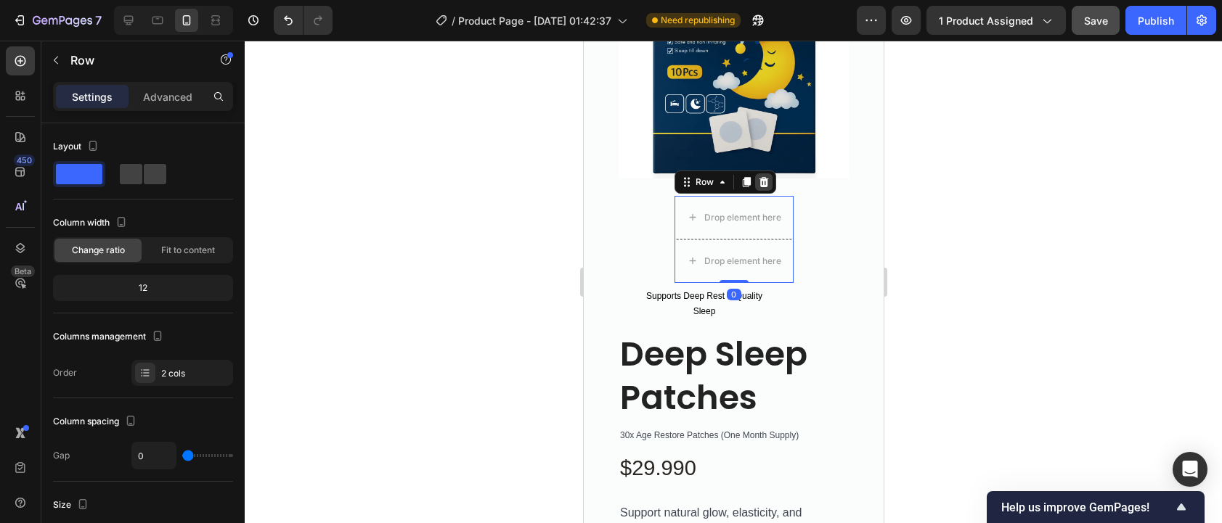
click at [760, 176] on icon at bounding box center [762, 181] width 9 height 10
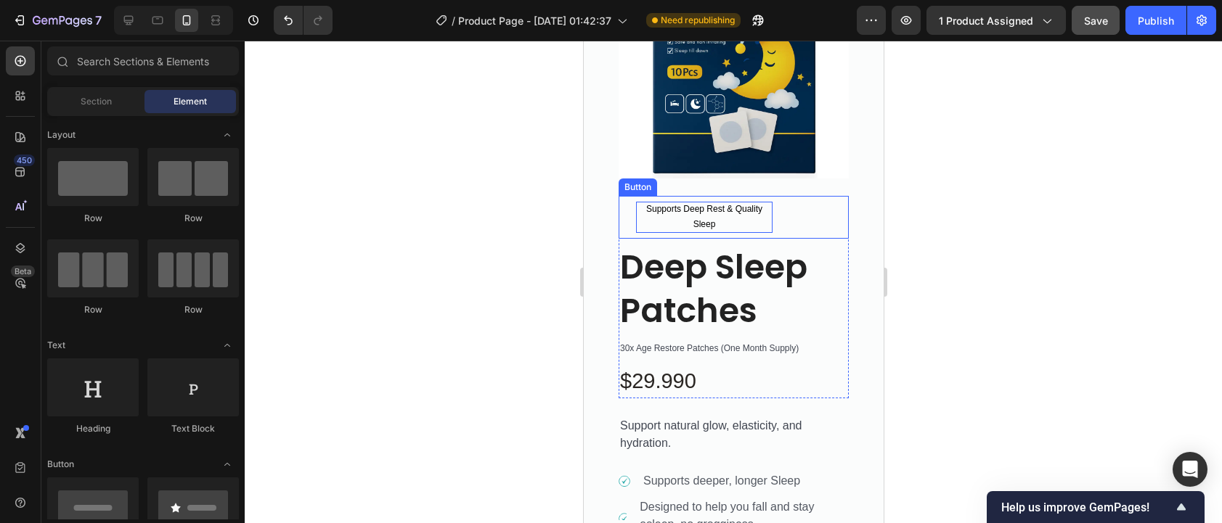
click at [720, 207] on div "Supports Deep Rest & Quality Sleep" at bounding box center [703, 217] width 136 height 31
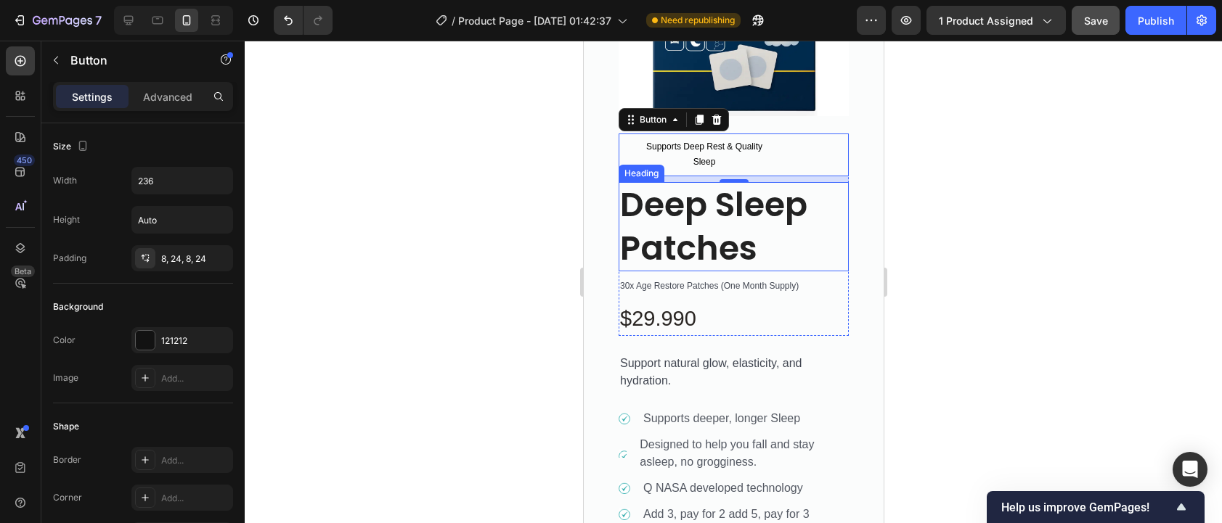
scroll to position [243, 0]
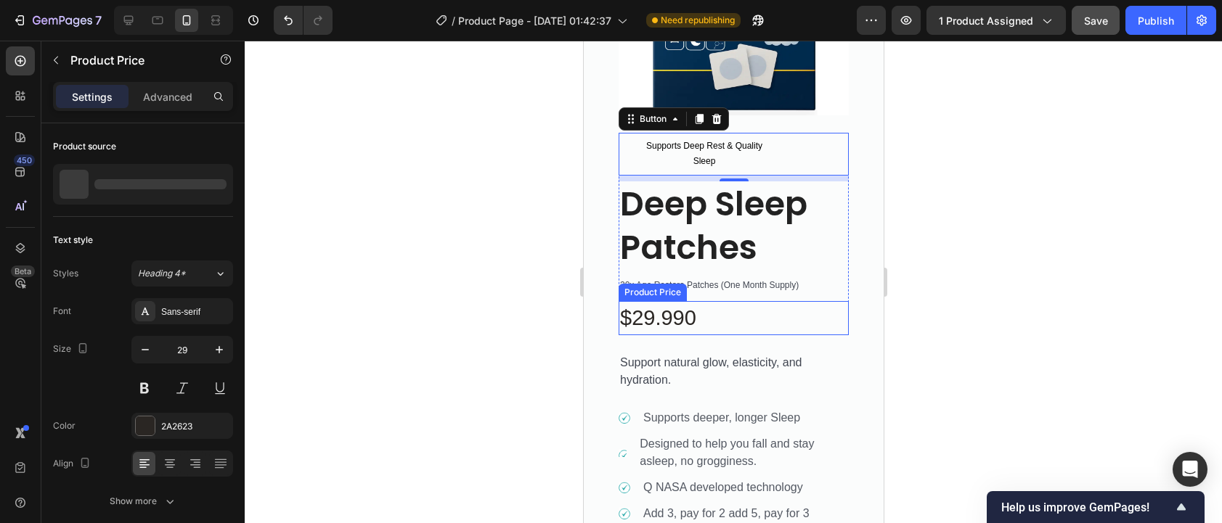
click at [680, 314] on div "$29.990" at bounding box center [733, 318] width 230 height 35
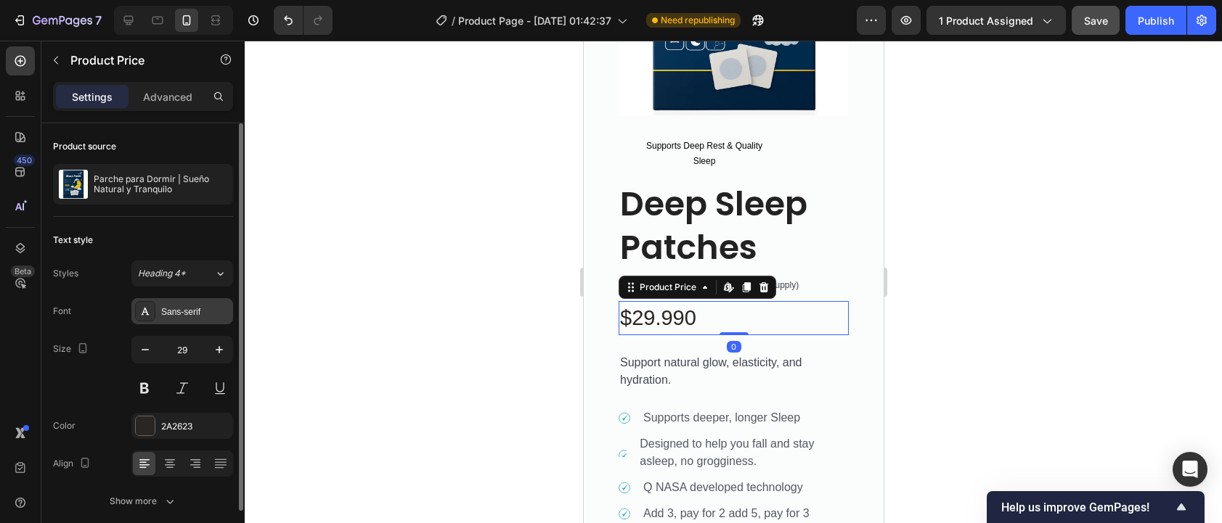
click at [203, 311] on div "Sans-serif" at bounding box center [195, 312] width 68 height 13
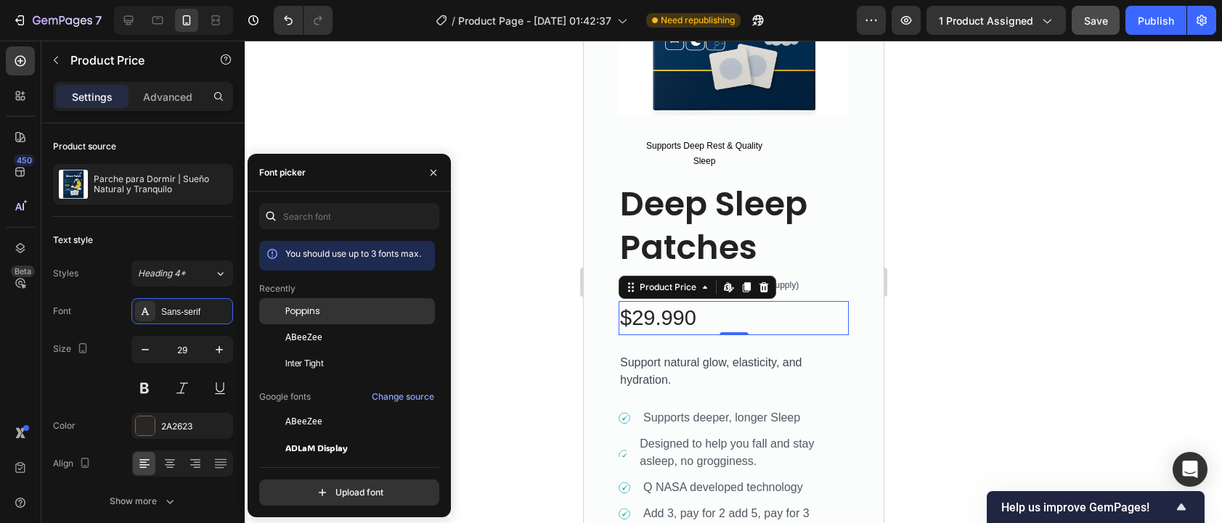
click at [340, 311] on div "Poppins" at bounding box center [358, 311] width 147 height 13
click at [546, 369] on div at bounding box center [733, 282] width 977 height 483
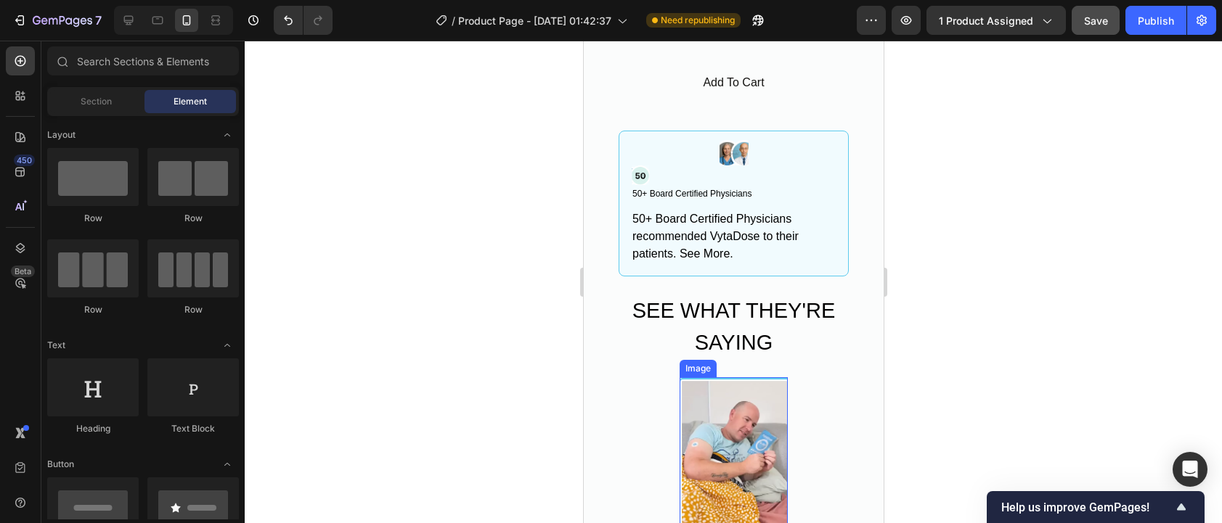
scroll to position [1157, 0]
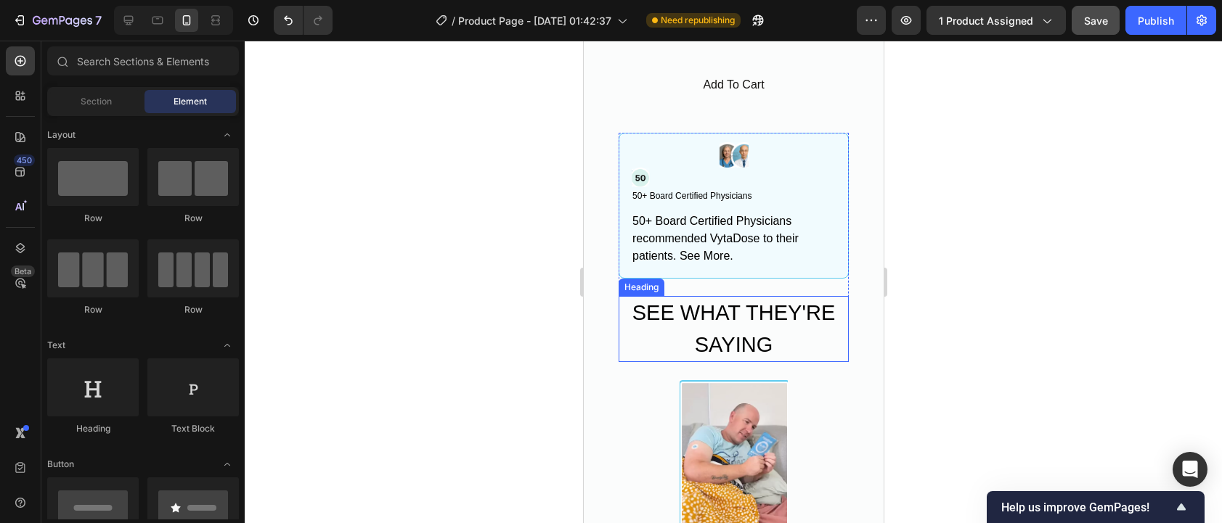
click at [767, 310] on h2 "SEE WHAT THEY'RE SAYING" at bounding box center [733, 329] width 230 height 66
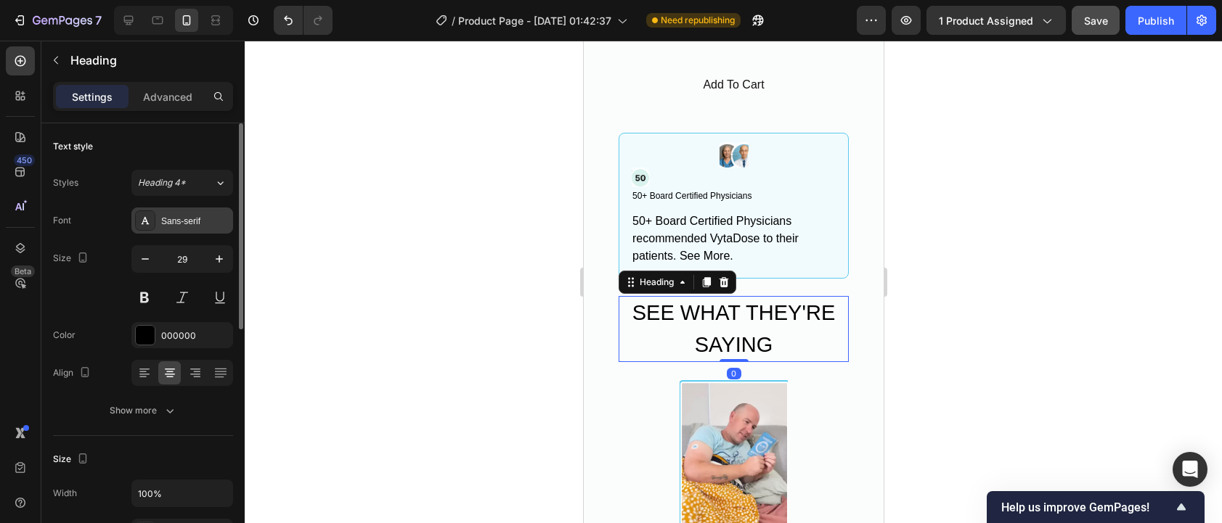
click at [203, 219] on div "Sans-serif" at bounding box center [195, 221] width 68 height 13
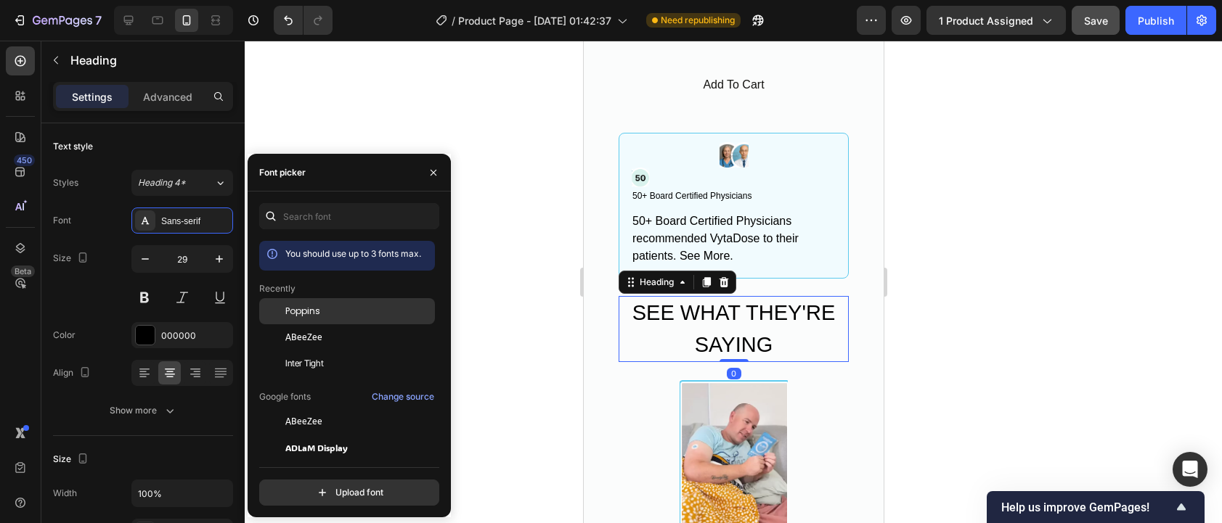
click at [341, 309] on div "Poppins" at bounding box center [358, 311] width 147 height 13
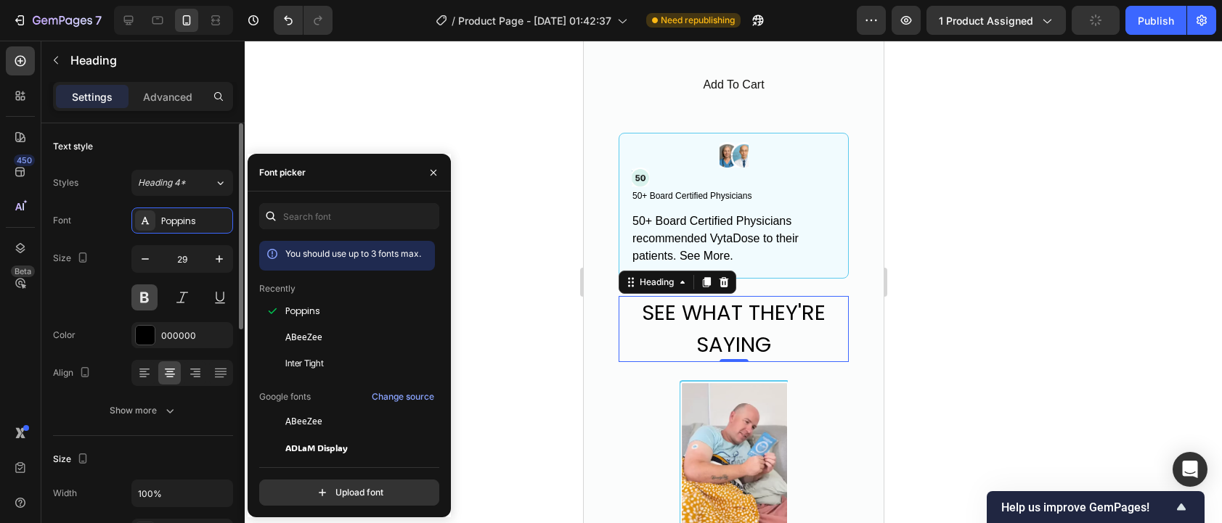
click at [144, 302] on button at bounding box center [144, 298] width 26 height 26
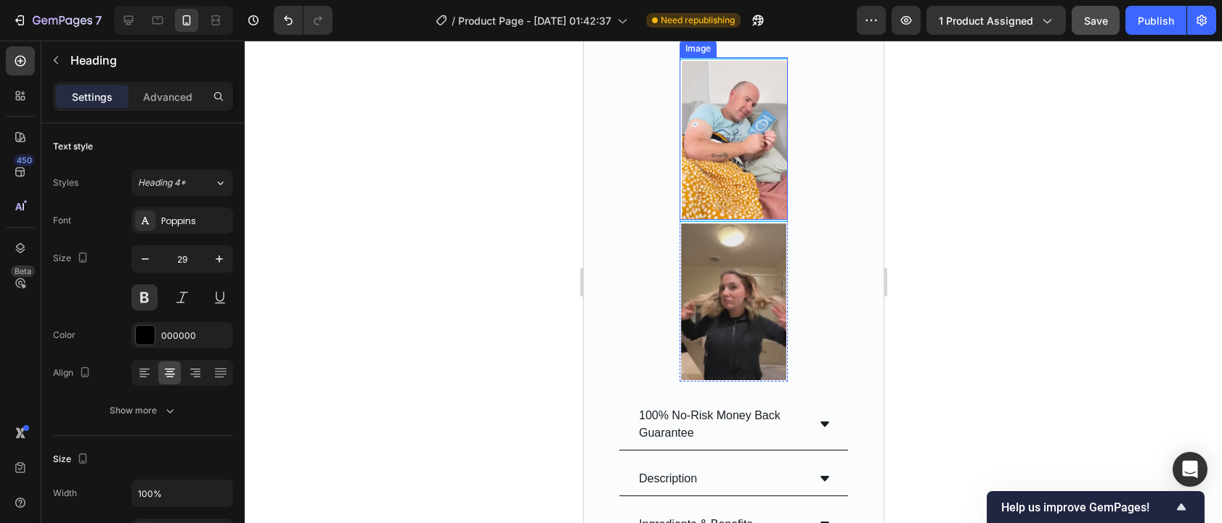
scroll to position [1722, 0]
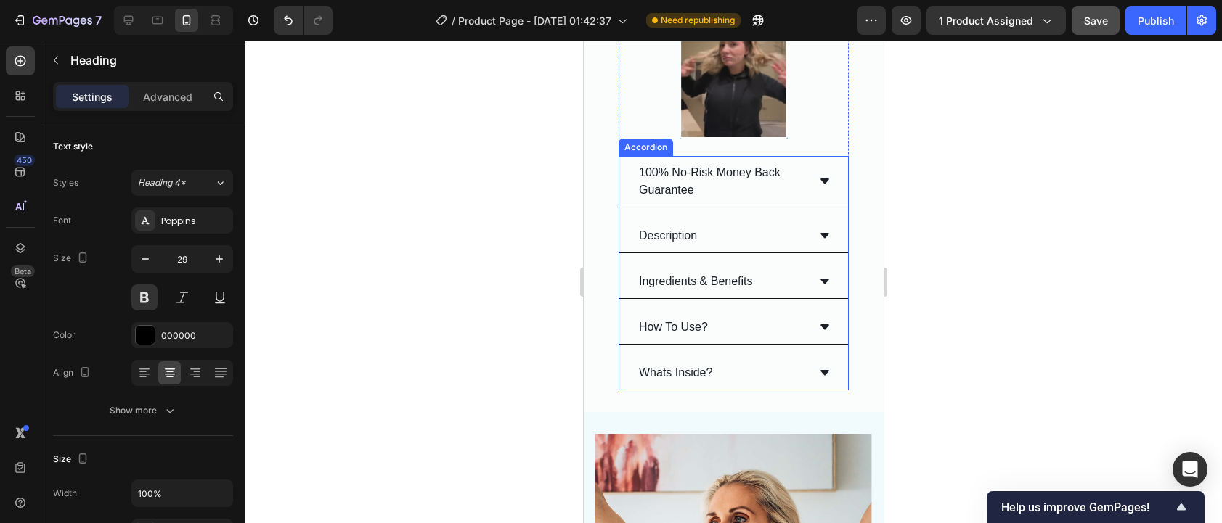
click at [726, 219] on div "Description" at bounding box center [733, 236] width 229 height 34
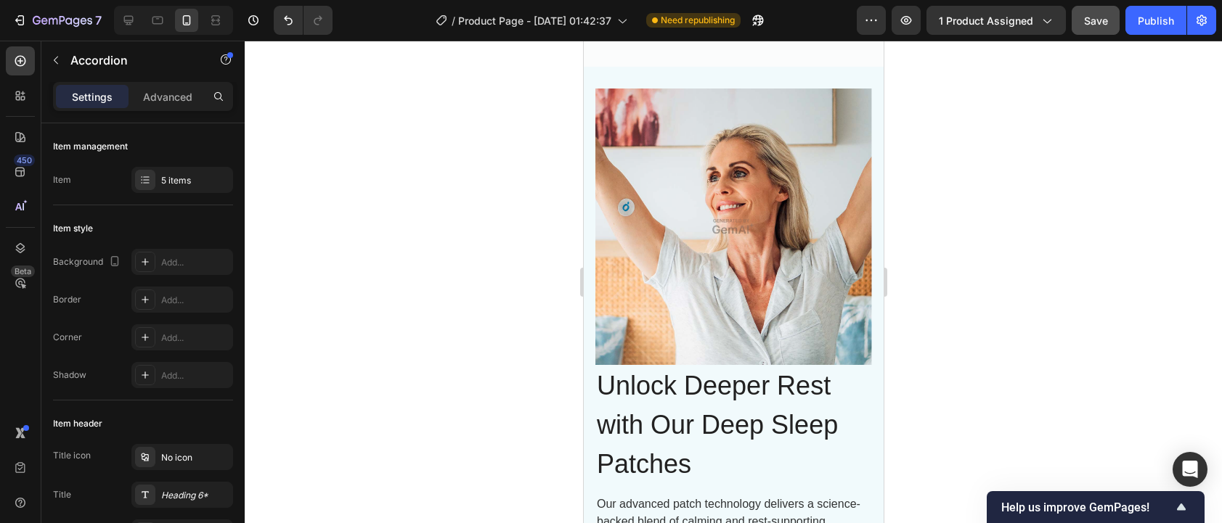
scroll to position [2354, 0]
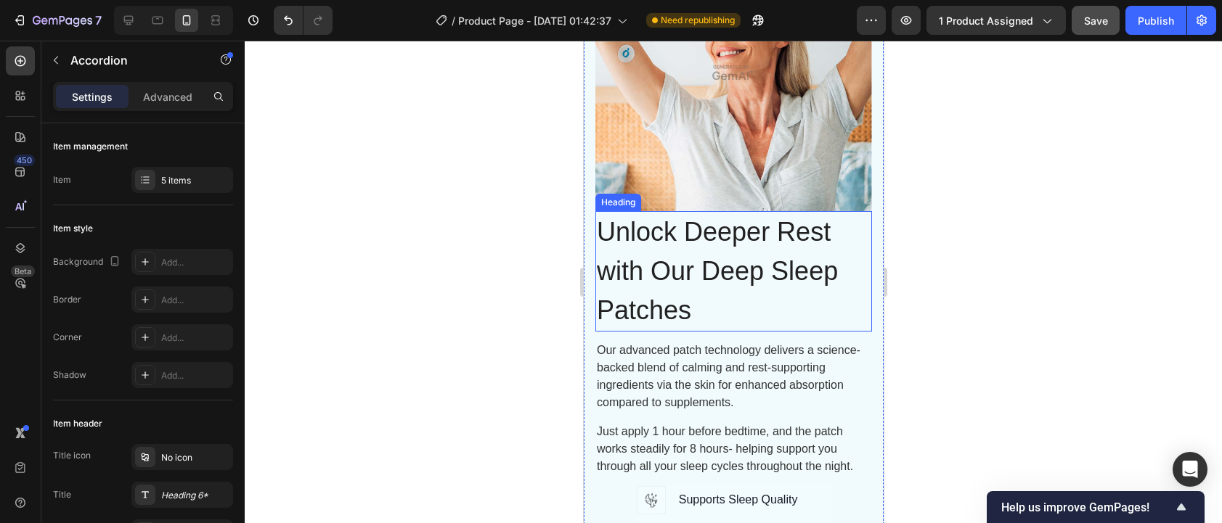
click at [740, 269] on h2 "Unlock Deeper Rest with Our Deep Sleep Patches" at bounding box center [733, 271] width 277 height 121
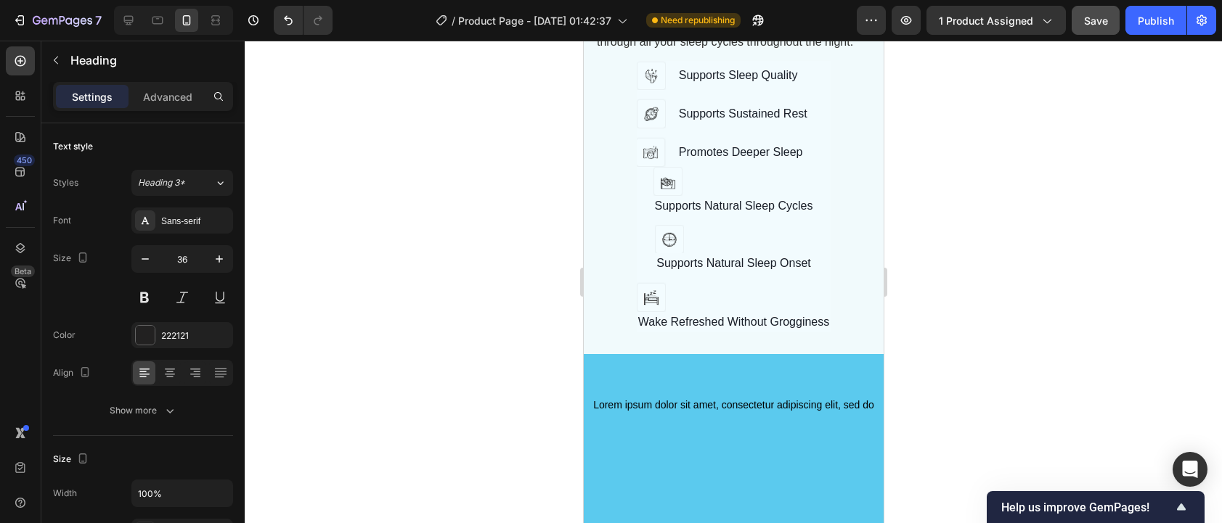
scroll to position [3021, 0]
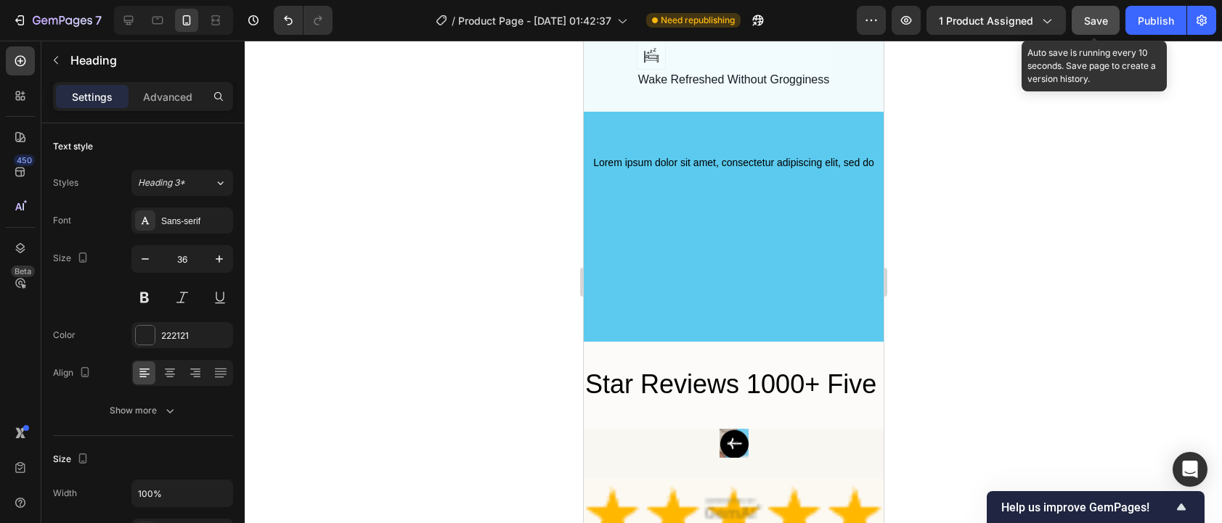
click at [1092, 31] on button "Save" at bounding box center [1096, 20] width 48 height 29
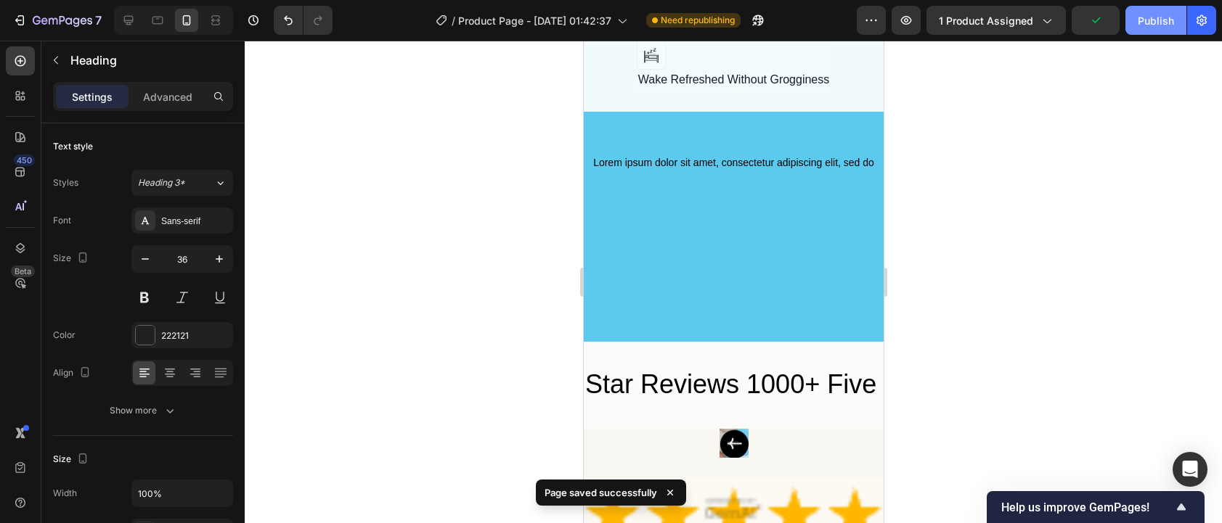
click at [1154, 30] on button "Publish" at bounding box center [1155, 20] width 61 height 29
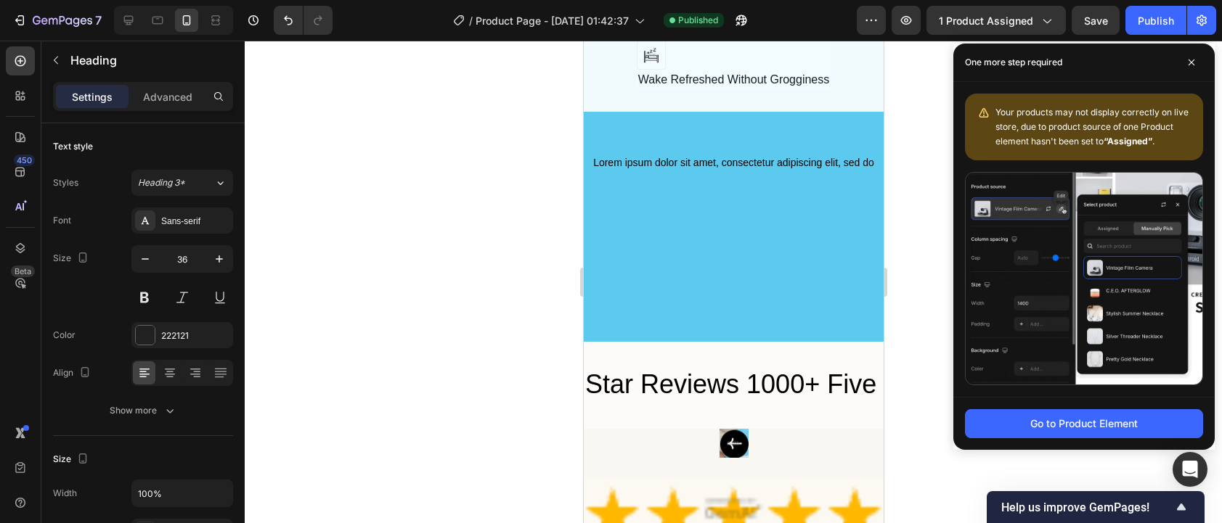
click at [1117, 142] on b "“Assigned”" at bounding box center [1128, 141] width 49 height 11
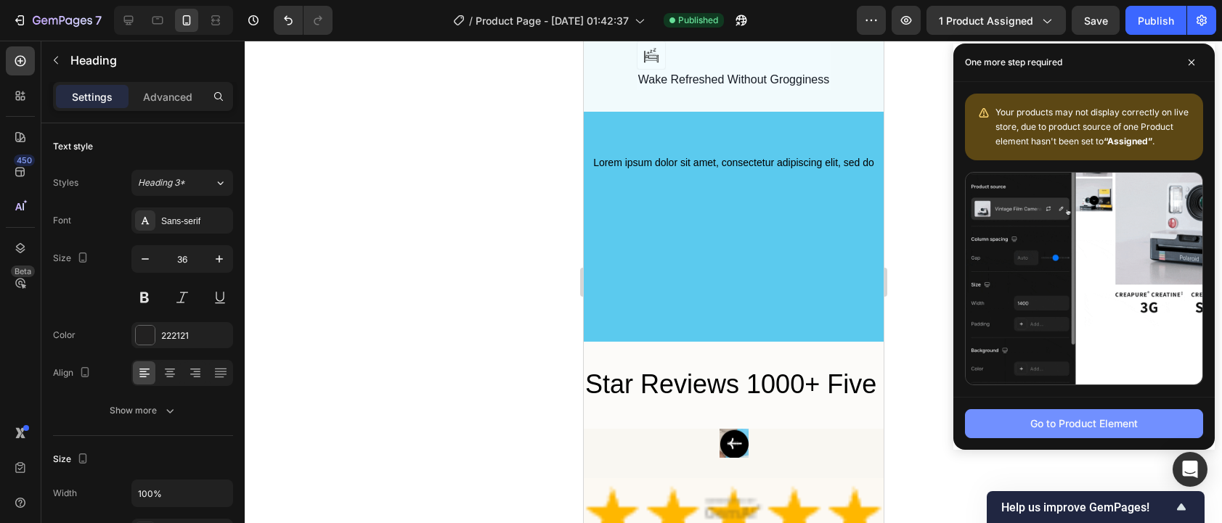
click at [1057, 427] on div "Go to Product Element" at bounding box center [1083, 423] width 107 height 15
